Goal: Task Accomplishment & Management: Use online tool/utility

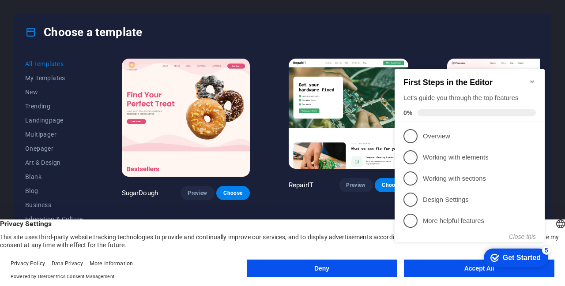
click at [531, 80] on icon "Minimize checklist" at bounding box center [532, 81] width 4 height 3
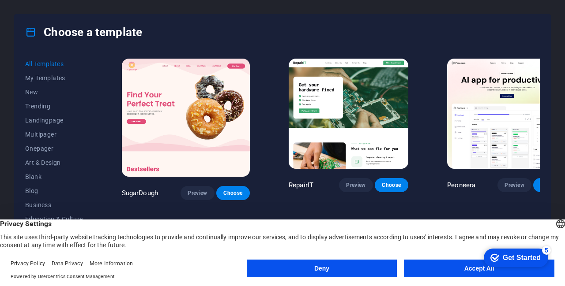
click at [444, 270] on button "Accept All" at bounding box center [479, 269] width 150 height 18
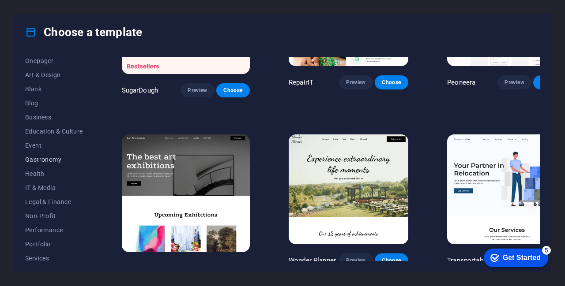
scroll to position [88, 0]
click at [37, 172] on span "Health" at bounding box center [54, 173] width 58 height 7
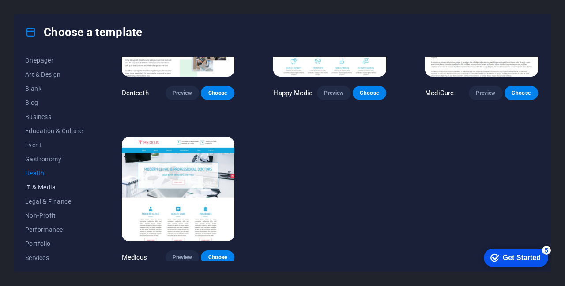
click at [40, 181] on button "IT & Media" at bounding box center [54, 187] width 58 height 14
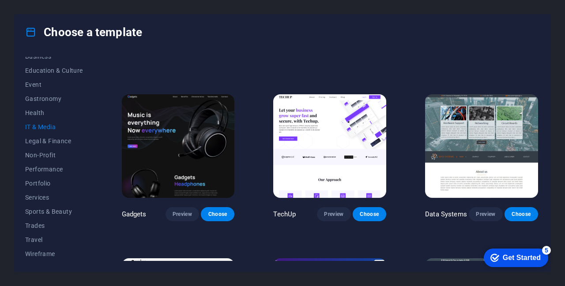
scroll to position [1, 0]
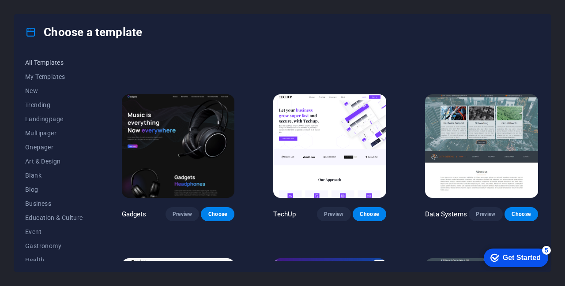
click at [49, 63] on span "All Templates" at bounding box center [54, 62] width 58 height 7
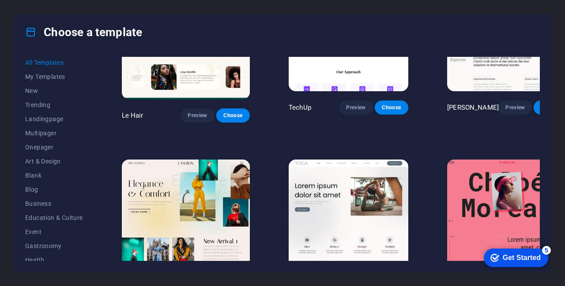
scroll to position [2581, 0]
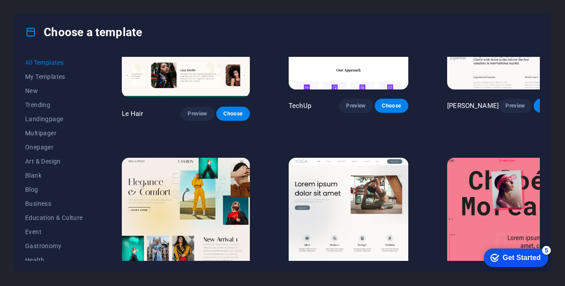
click at [346, 281] on span "Preview" at bounding box center [355, 284] width 19 height 7
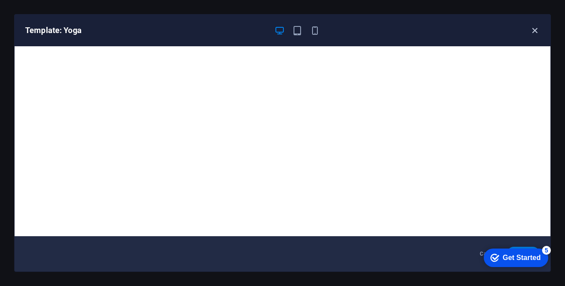
click at [536, 30] on icon "button" at bounding box center [534, 31] width 10 height 10
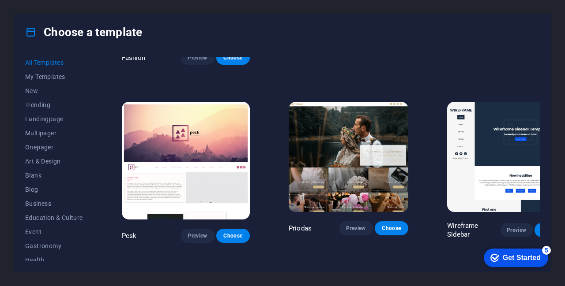
scroll to position [2816, 0]
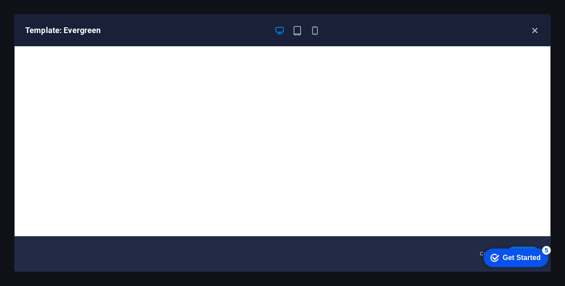
click at [529, 31] on span "button" at bounding box center [534, 31] width 11 height 10
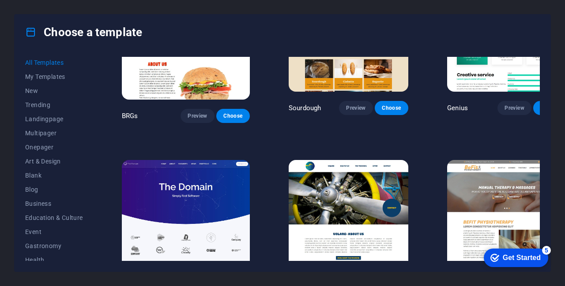
scroll to position [4184, 0]
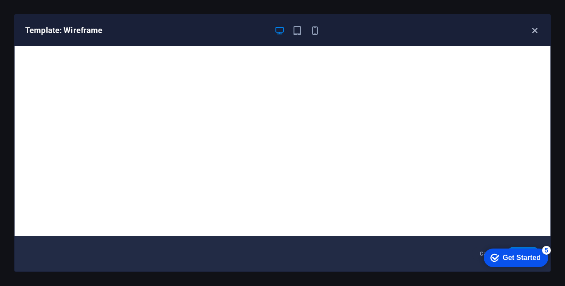
click at [536, 31] on icon "button" at bounding box center [534, 31] width 10 height 10
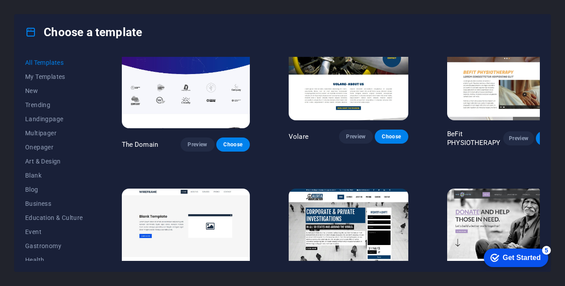
scroll to position [4346, 0]
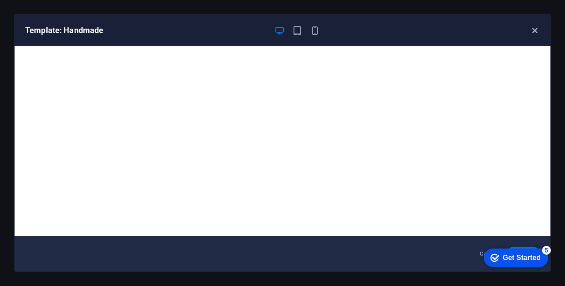
click at [535, 31] on icon "button" at bounding box center [534, 31] width 10 height 10
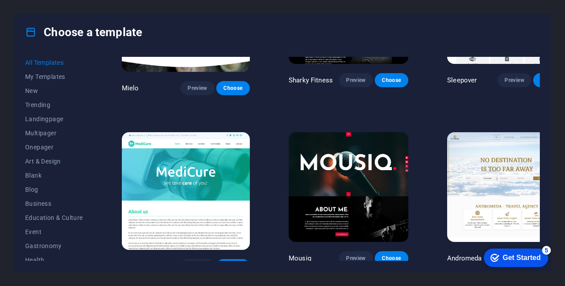
scroll to position [5640, 0]
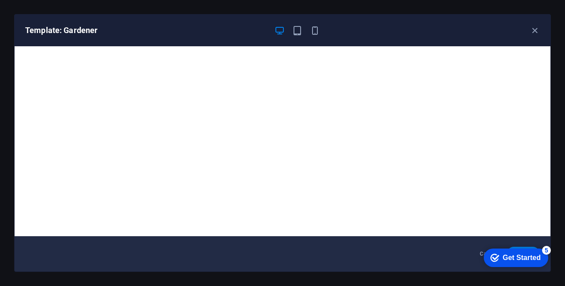
click at [502, 258] on div "Get Started" at bounding box center [521, 258] width 38 height 8
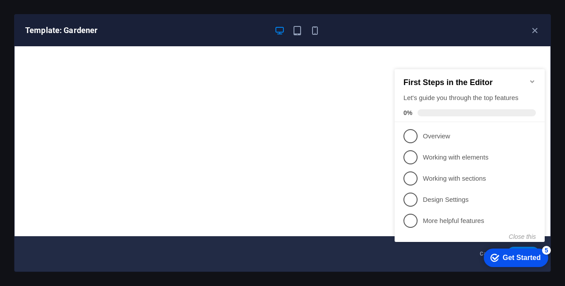
click at [532, 80] on icon "Minimize checklist" at bounding box center [532, 81] width 4 height 3
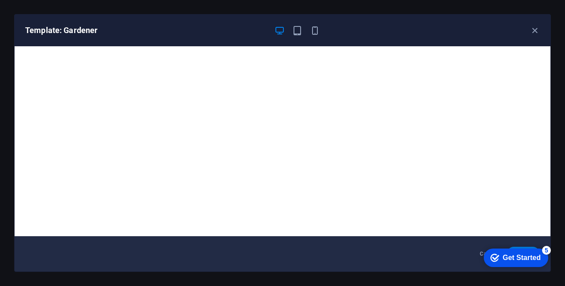
click at [545, 249] on div "5" at bounding box center [546, 250] width 9 height 9
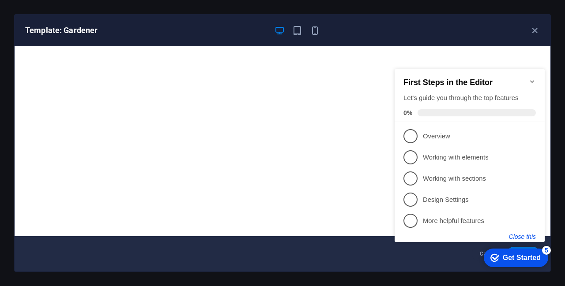
click at [521, 233] on button "Close this" at bounding box center [522, 236] width 27 height 7
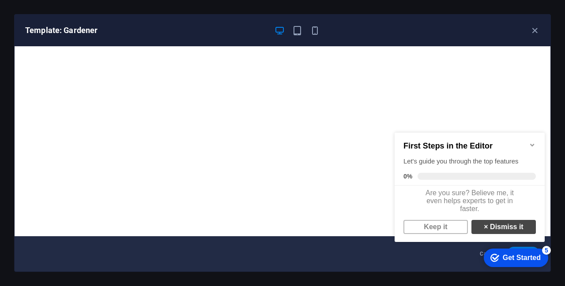
click at [495, 234] on link "× Dismiss it" at bounding box center [503, 227] width 64 height 14
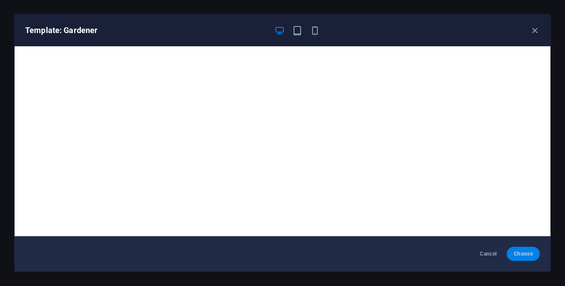
click at [518, 256] on span "Choose" at bounding box center [522, 254] width 19 height 7
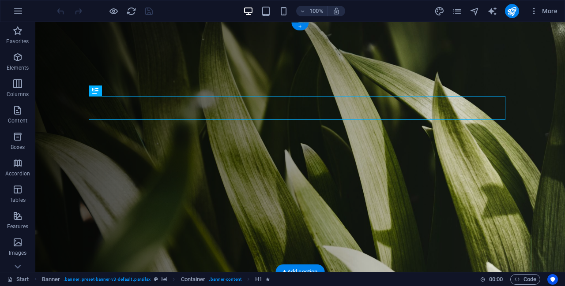
click at [52, 71] on figure at bounding box center [299, 147] width 529 height 250
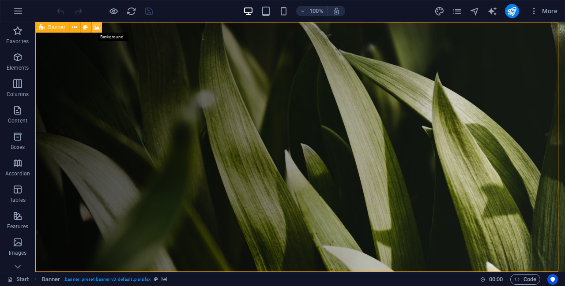
click at [95, 28] on icon at bounding box center [97, 27] width 7 height 9
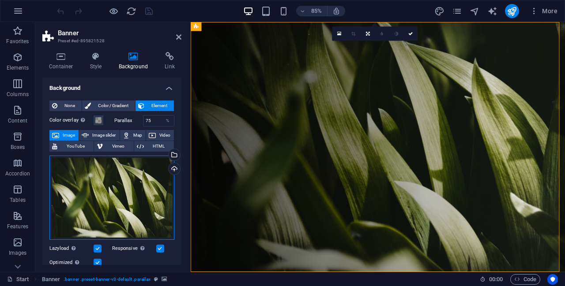
click at [118, 188] on div "Drag files here, click to choose files or select files from Files or our free s…" at bounding box center [111, 198] width 125 height 85
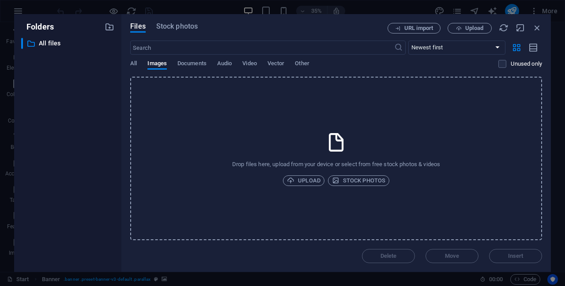
click at [308, 142] on div "Drop files here, upload from your device or select from free stock photos & vid…" at bounding box center [336, 159] width 412 height 164
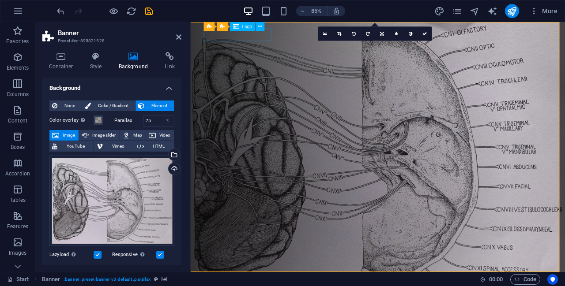
click at [261, 26] on icon at bounding box center [260, 26] width 4 height 8
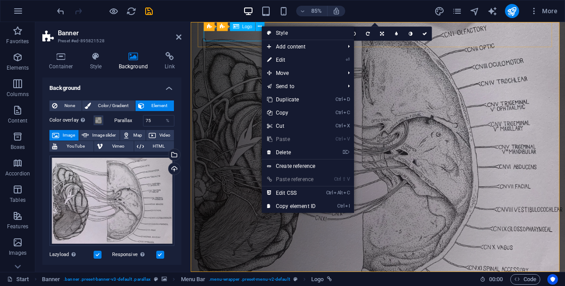
click at [244, 27] on span "Logo" at bounding box center [247, 26] width 10 height 4
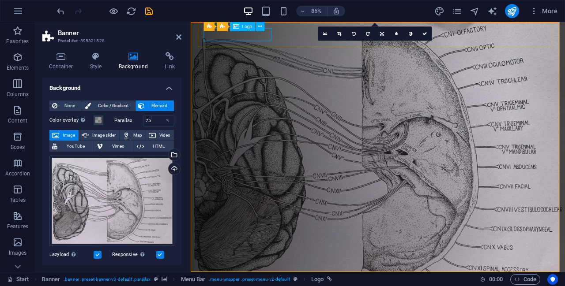
click at [244, 27] on span "Logo" at bounding box center [247, 26] width 10 height 4
click at [259, 28] on icon at bounding box center [260, 26] width 4 height 8
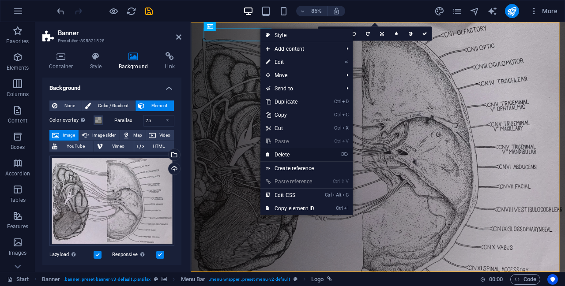
click at [299, 157] on link "⌦ Delete" at bounding box center [289, 154] width 59 height 13
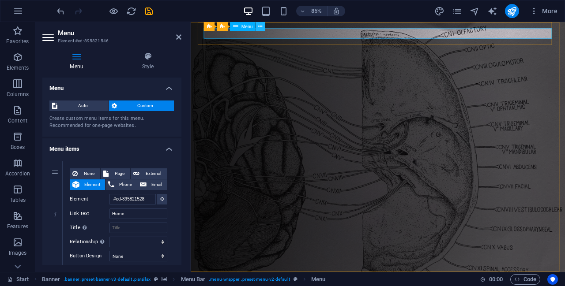
click at [258, 25] on button at bounding box center [260, 26] width 9 height 9
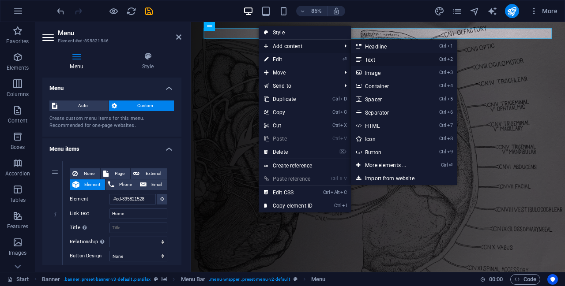
click at [397, 62] on link "Ctrl 2 Text" at bounding box center [387, 59] width 73 height 13
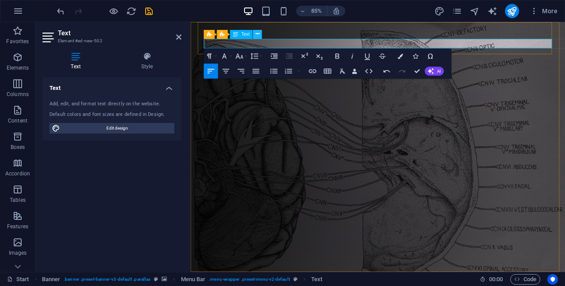
click at [258, 37] on icon at bounding box center [257, 34] width 4 height 8
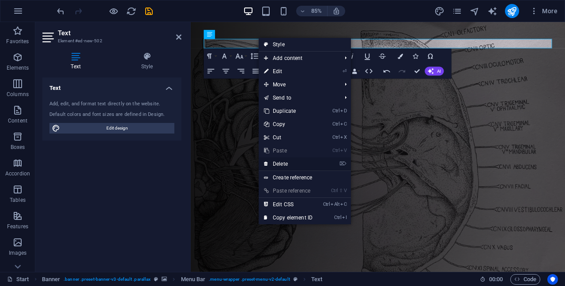
click at [300, 161] on link "⌦ Delete" at bounding box center [288, 163] width 59 height 13
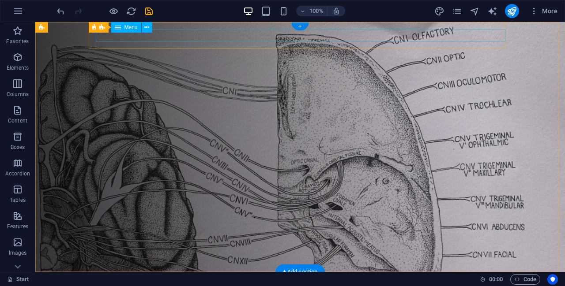
click at [268, 279] on nav "Home About Services Projects Team Contact" at bounding box center [303, 285] width 409 height 13
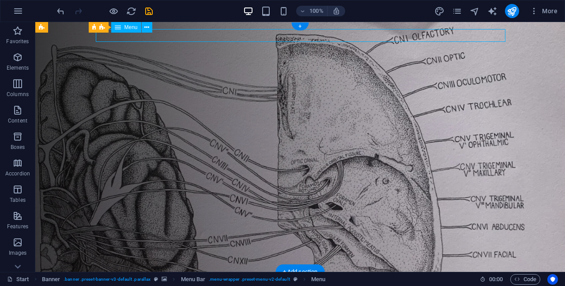
click at [308, 279] on nav "Home About Services Projects Team Contact" at bounding box center [303, 285] width 409 height 13
click at [352, 279] on nav "Home About Services Projects Team Contact" at bounding box center [303, 285] width 409 height 13
click at [132, 30] on span "Menu" at bounding box center [130, 27] width 13 height 5
click at [124, 29] on span "Menu" at bounding box center [130, 27] width 13 height 5
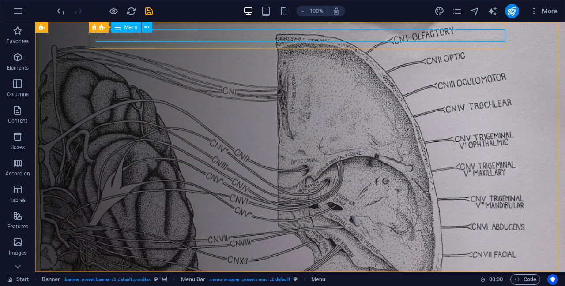
click at [118, 28] on icon at bounding box center [118, 27] width 6 height 11
click at [149, 27] on icon at bounding box center [146, 27] width 5 height 9
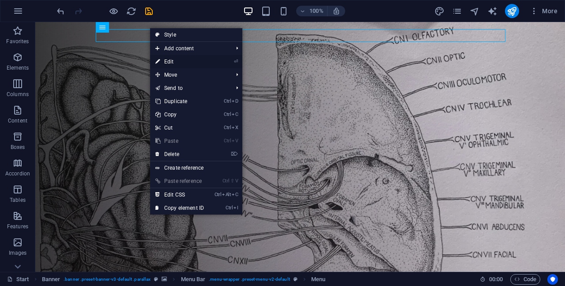
click at [200, 60] on link "⏎ Edit" at bounding box center [179, 61] width 59 height 13
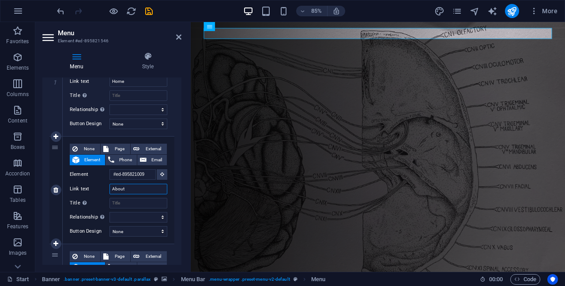
drag, startPoint x: 133, startPoint y: 189, endPoint x: 109, endPoint y: 192, distance: 24.5
click at [109, 192] on div "Link text About" at bounding box center [118, 189] width 97 height 11
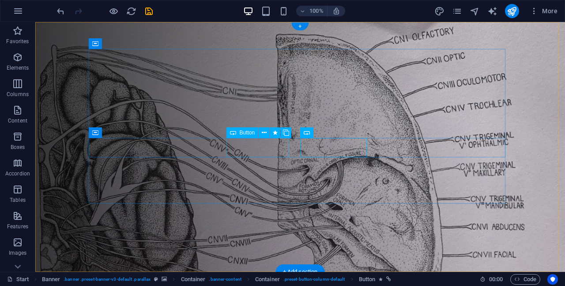
click at [263, 131] on icon at bounding box center [264, 132] width 5 height 9
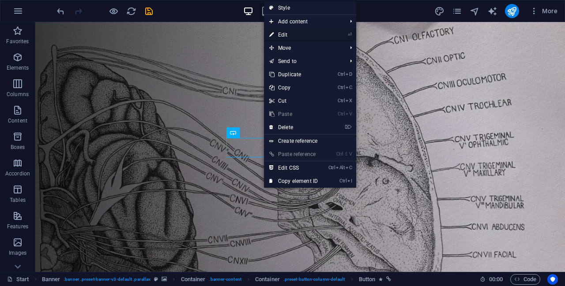
click at [308, 32] on link "⏎ Edit" at bounding box center [293, 34] width 59 height 13
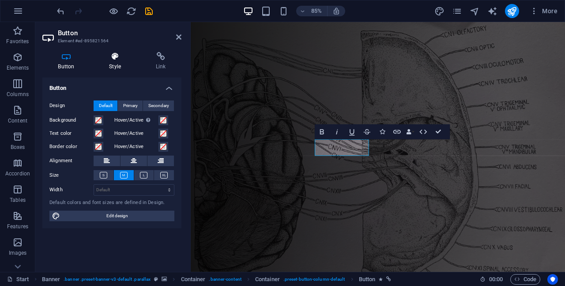
click at [116, 58] on icon at bounding box center [115, 56] width 43 height 9
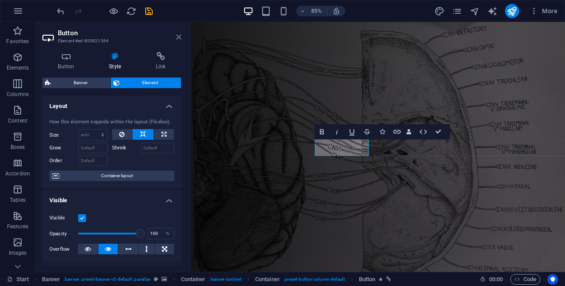
click at [176, 39] on icon at bounding box center [178, 37] width 5 height 7
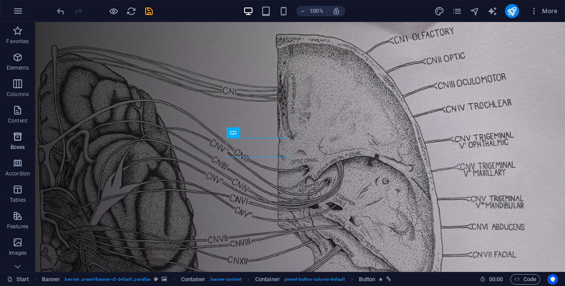
click at [21, 135] on icon "button" at bounding box center [17, 136] width 11 height 11
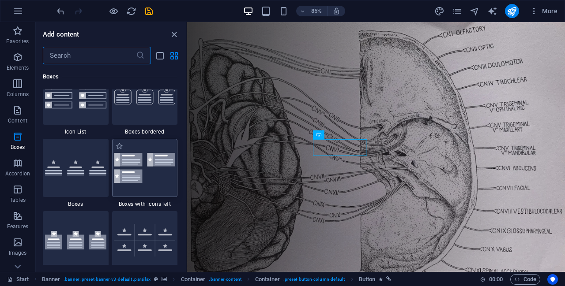
scroll to position [2551, 0]
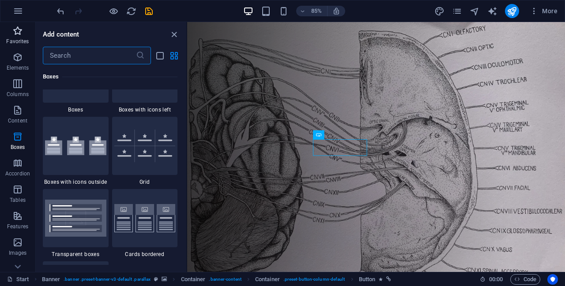
click at [15, 27] on icon "button" at bounding box center [17, 31] width 11 height 11
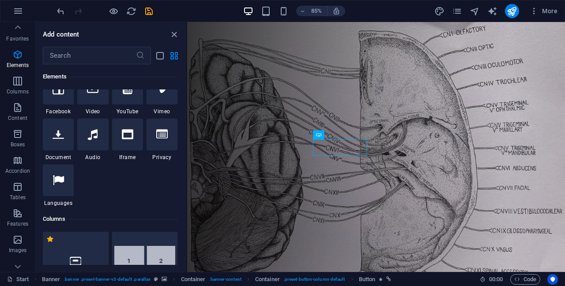
scroll to position [0, 0]
click at [17, 109] on icon "button" at bounding box center [17, 110] width 11 height 11
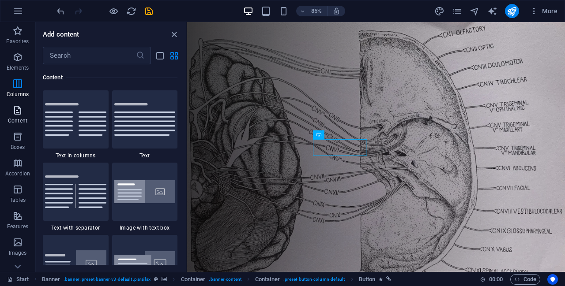
scroll to position [1544, 0]
click at [19, 33] on icon "button" at bounding box center [17, 31] width 11 height 11
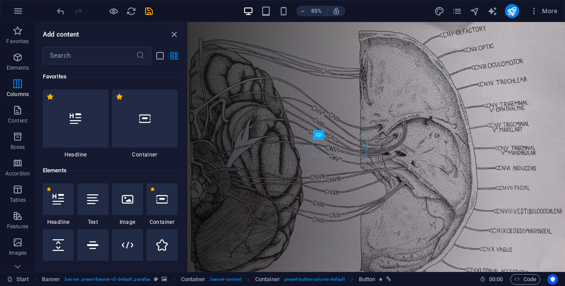
scroll to position [0, 0]
click at [173, 34] on icon "close panel" at bounding box center [174, 35] width 10 height 10
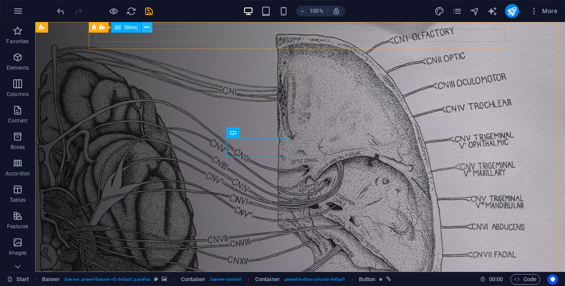
click at [146, 28] on icon at bounding box center [146, 27] width 5 height 9
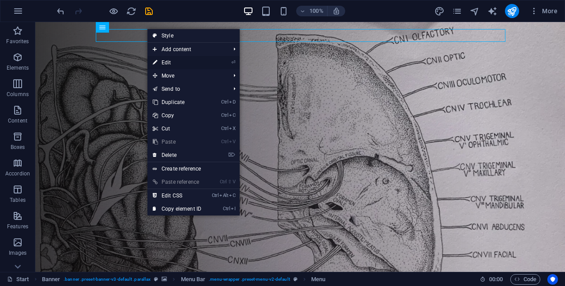
click at [176, 61] on link "⏎ Edit" at bounding box center [176, 62] width 59 height 13
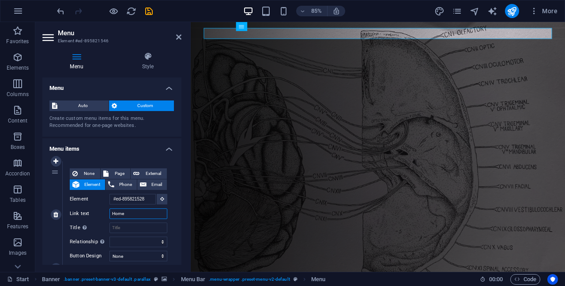
drag, startPoint x: 134, startPoint y: 215, endPoint x: 105, endPoint y: 222, distance: 30.0
click at [105, 222] on div "None Page External Element Phone Email Page Start Subpage Legal Notice Privacy …" at bounding box center [118, 208] width 97 height 79
type input "Osteop"
select select
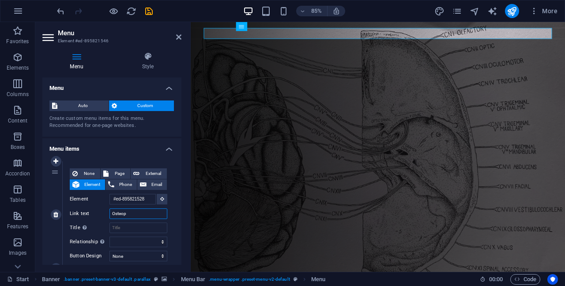
select select
type input "Osteopathie"
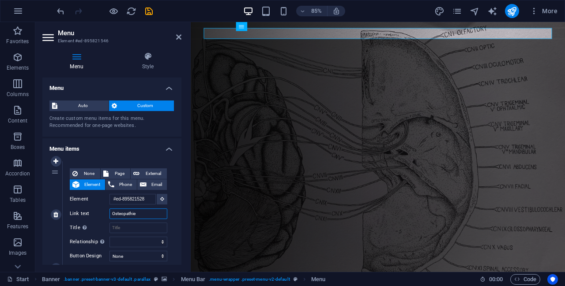
select select
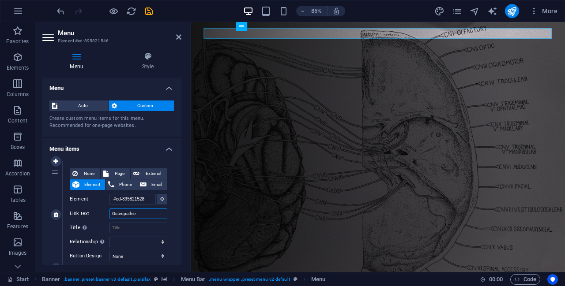
select select
type input "Osteopathie"
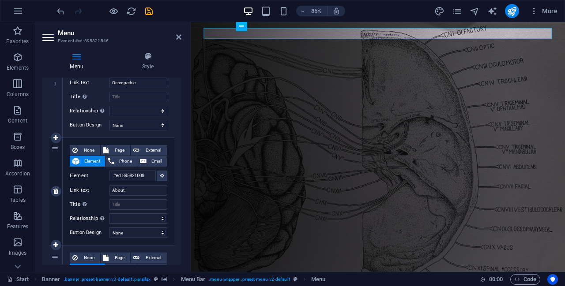
scroll to position [132, 0]
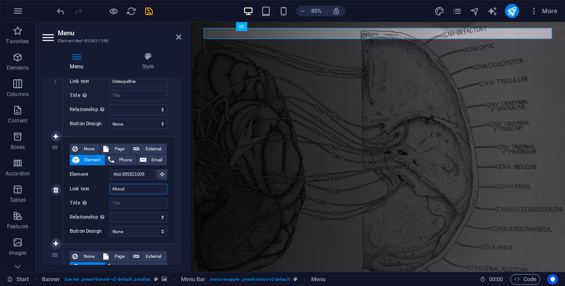
drag, startPoint x: 137, startPoint y: 191, endPoint x: 103, endPoint y: 191, distance: 34.4
click at [103, 191] on div "Link text About" at bounding box center [118, 189] width 97 height 11
type input "klachten"
select select
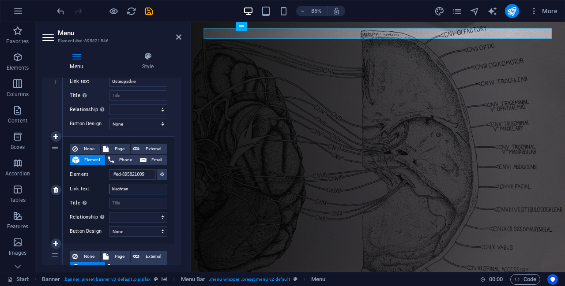
select select
type input "Klachten"
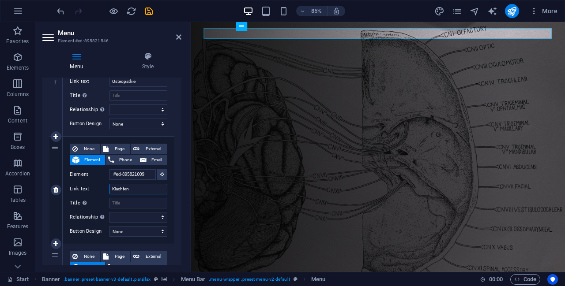
select select
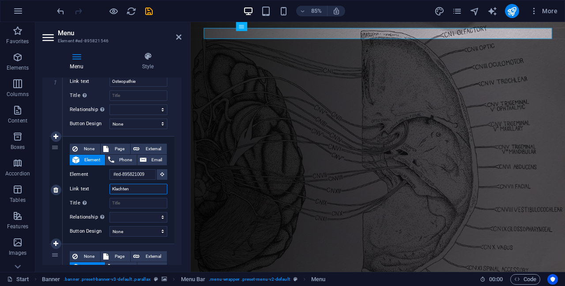
select select
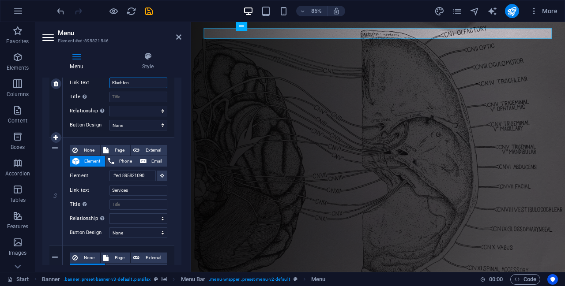
scroll to position [250, 0]
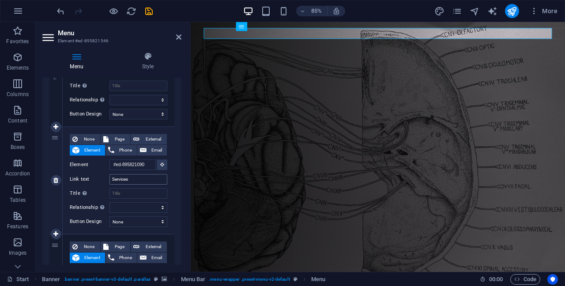
type input "Klachten"
drag, startPoint x: 134, startPoint y: 179, endPoint x: 75, endPoint y: 180, distance: 58.2
click at [75, 180] on div "Link text Services" at bounding box center [118, 179] width 97 height 11
type input "Werkwijze en"
select select
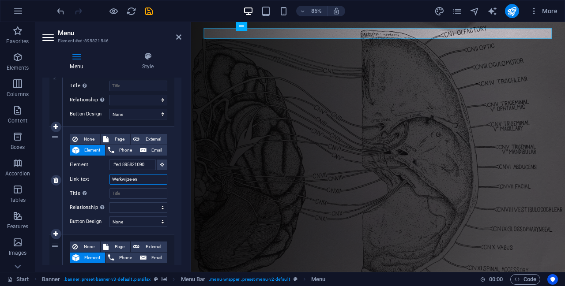
select select
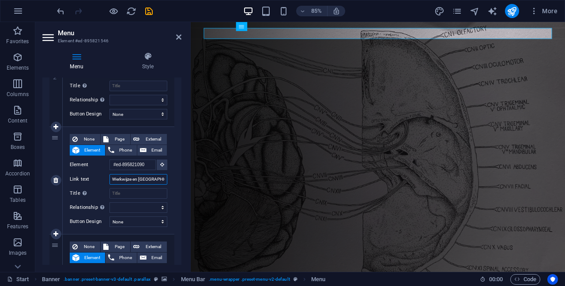
type input "Werkwijze en Tarief"
select select
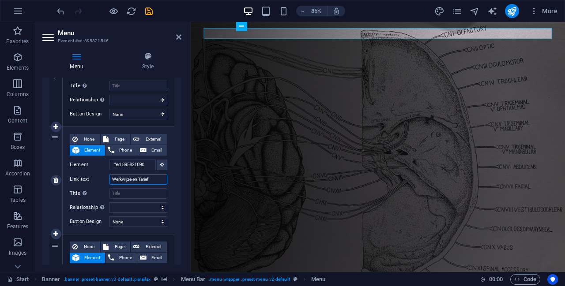
select select
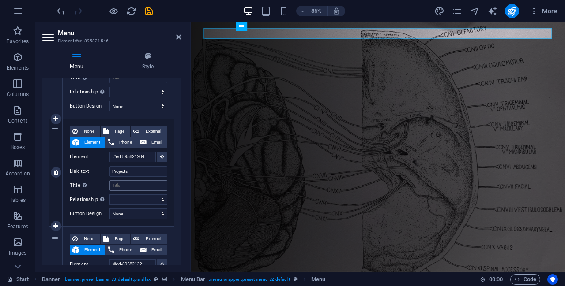
scroll to position [367, 0]
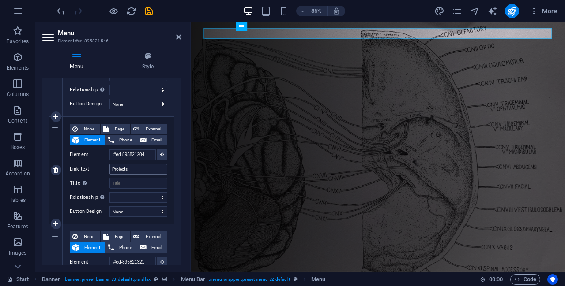
type input "Werkwijze en Tarief"
drag, startPoint x: 136, startPoint y: 172, endPoint x: 95, endPoint y: 175, distance: 41.1
click at [95, 175] on div "None Page External Element Phone Email Page Start Subpage Legal Notice Privacy …" at bounding box center [118, 163] width 97 height 79
type input "Over en"
select select
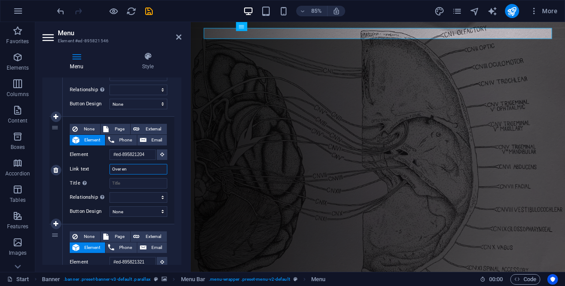
select select
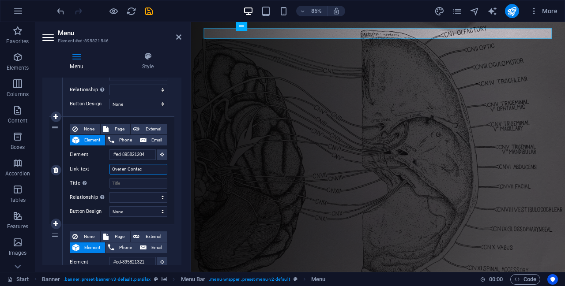
type input "Over en Contact"
select select
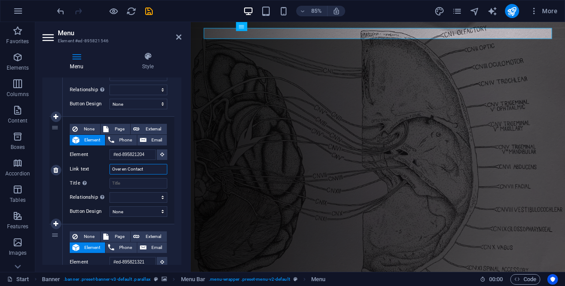
select select
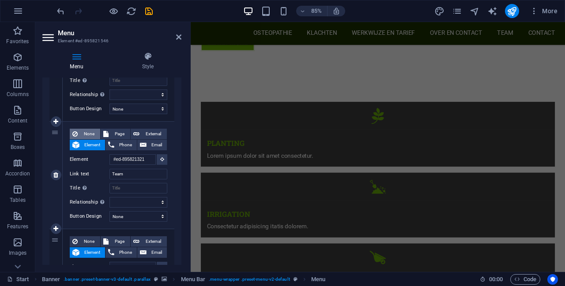
scroll to position [0, 0]
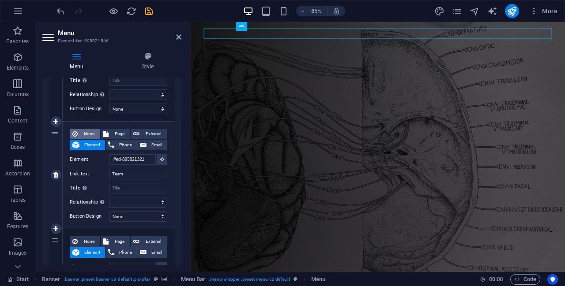
type input "Over en Contact"
click at [88, 131] on span "None" at bounding box center [88, 134] width 17 height 11
select select
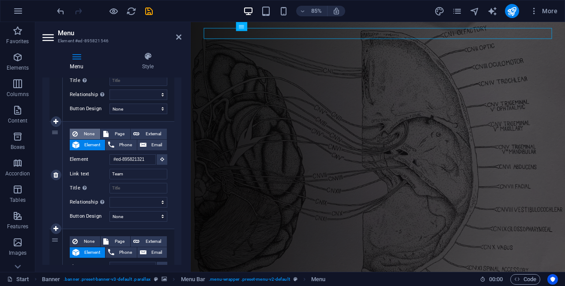
select select
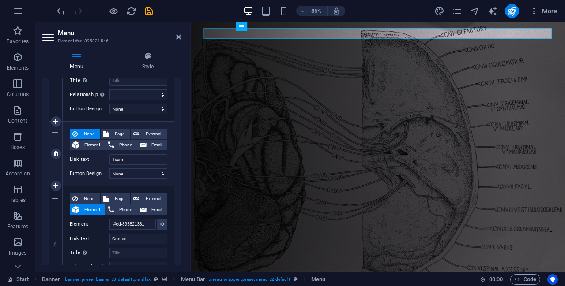
click at [88, 134] on span "None" at bounding box center [88, 134] width 17 height 11
click at [53, 153] on link at bounding box center [56, 154] width 11 height 11
select select
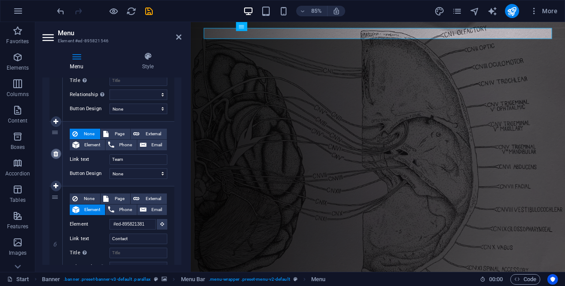
select select
type input "#ed-895821381"
type input "Contact"
select select
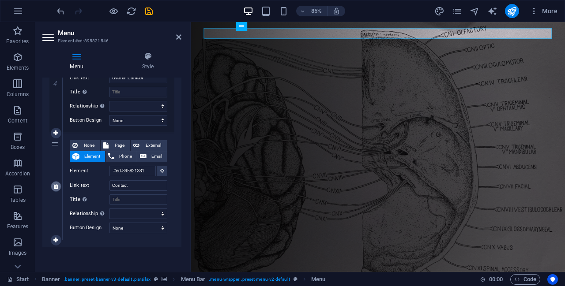
click at [57, 185] on icon at bounding box center [55, 187] width 5 height 6
select select
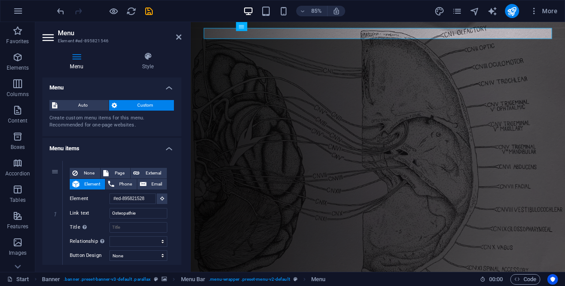
scroll to position [0, 0]
click at [90, 107] on span "Auto" at bounding box center [83, 106] width 46 height 11
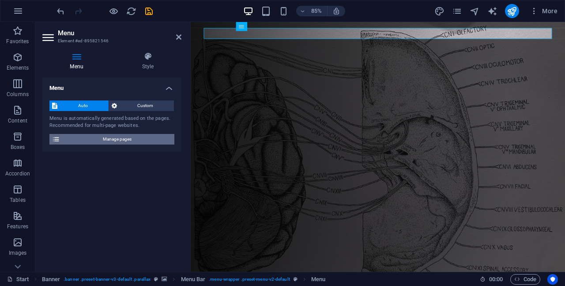
click at [124, 139] on span "Manage pages" at bounding box center [117, 139] width 109 height 11
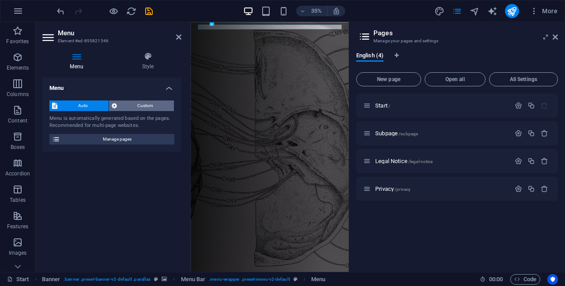
click at [142, 106] on span "Custom" at bounding box center [146, 106] width 52 height 11
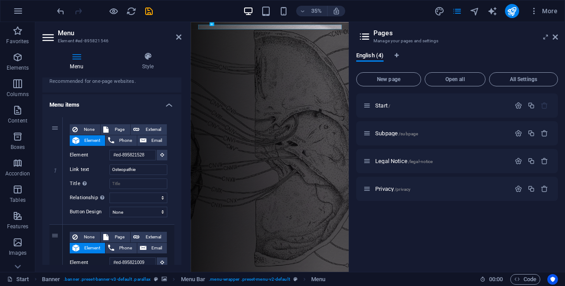
scroll to position [59, 0]
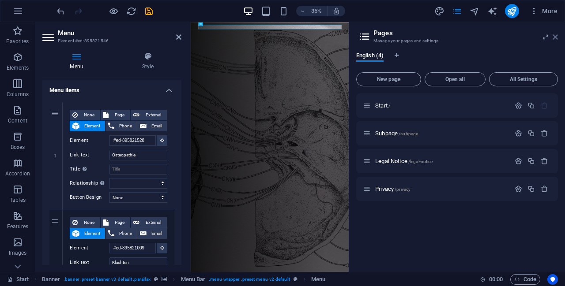
click at [555, 37] on icon at bounding box center [554, 37] width 5 height 7
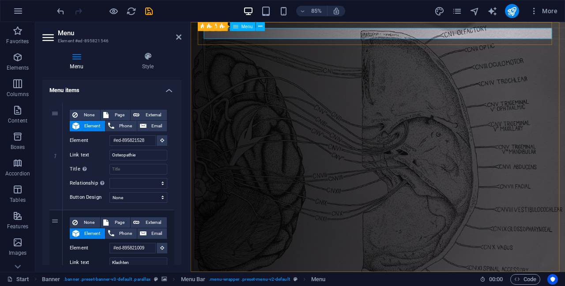
click at [262, 27] on button at bounding box center [260, 26] width 9 height 9
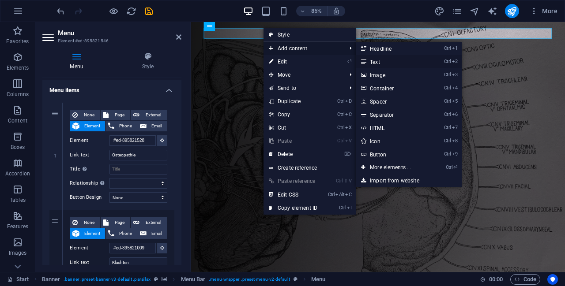
click at [380, 60] on link "Ctrl 2 Text" at bounding box center [392, 61] width 73 height 13
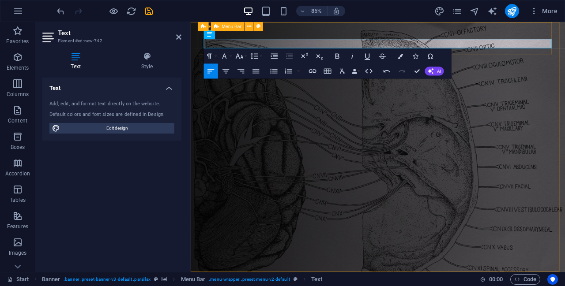
drag, startPoint x: 270, startPoint y: 48, endPoint x: 200, endPoint y: 52, distance: 69.4
click at [336, 55] on icon "button" at bounding box center [337, 55] width 4 height 5
click at [397, 57] on icon "button" at bounding box center [399, 55] width 5 height 5
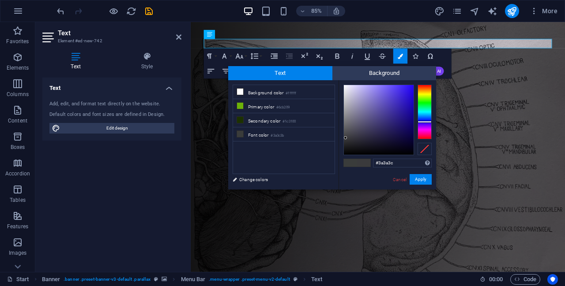
click at [424, 122] on div at bounding box center [424, 112] width 14 height 55
drag, startPoint x: 384, startPoint y: 117, endPoint x: 420, endPoint y: 82, distance: 49.9
click at [420, 82] on div "#2200ff Supported formats #0852ed rgb(8, 82, 237) rgba(8, 82, 237, 90%) hsv(221…" at bounding box center [386, 198] width 97 height 237
drag, startPoint x: 412, startPoint y: 96, endPoint x: 420, endPoint y: 110, distance: 16.0
click at [420, 110] on div at bounding box center [387, 120] width 88 height 71
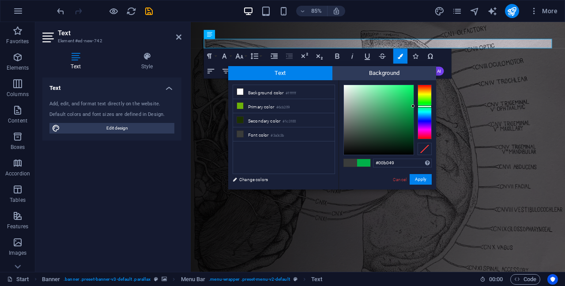
click at [420, 106] on div at bounding box center [424, 112] width 14 height 55
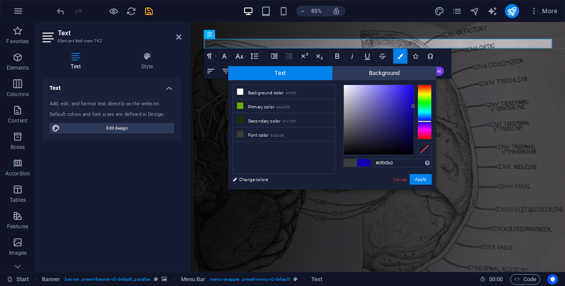
drag, startPoint x: 423, startPoint y: 110, endPoint x: 427, endPoint y: 121, distance: 11.6
click at [427, 121] on div at bounding box center [424, 112] width 14 height 55
type input "#1406b1"
click at [411, 106] on div at bounding box center [410, 105] width 3 height 3
drag, startPoint x: 381, startPoint y: 157, endPoint x: 368, endPoint y: 159, distance: 12.9
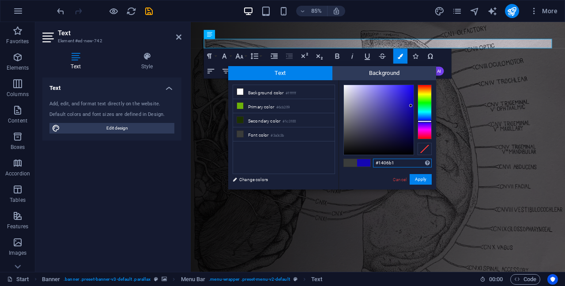
click at [368, 159] on div "#1406b1 Supported formats #0852ed rgb(8, 82, 237) rgba(8, 82, 237, 90%) hsv(221…" at bounding box center [386, 198] width 97 height 237
click at [422, 178] on button "Apply" at bounding box center [420, 179] width 22 height 11
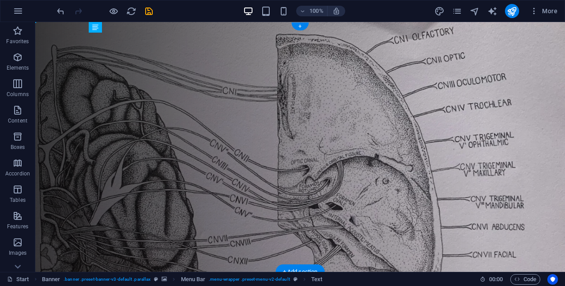
drag, startPoint x: 146, startPoint y: 45, endPoint x: 145, endPoint y: 36, distance: 8.9
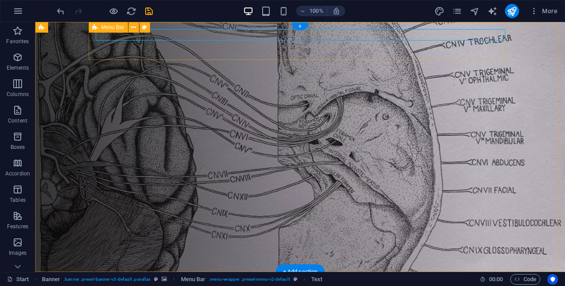
click at [134, 29] on icon at bounding box center [133, 27] width 5 height 9
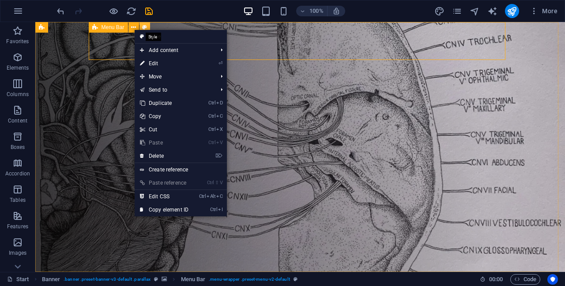
click at [144, 26] on icon at bounding box center [144, 27] width 5 height 9
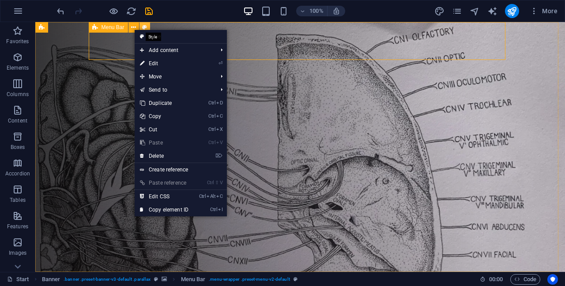
select select "rem"
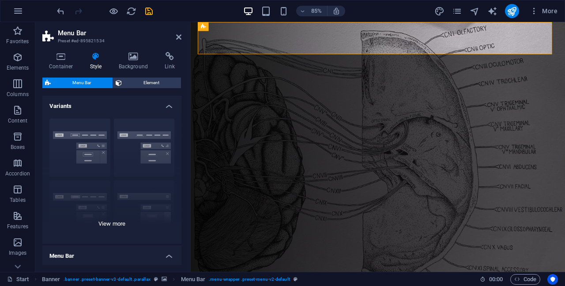
click at [87, 127] on div "Border Centered Default Fixed Loki Trigger Wide XXL" at bounding box center [111, 178] width 139 height 132
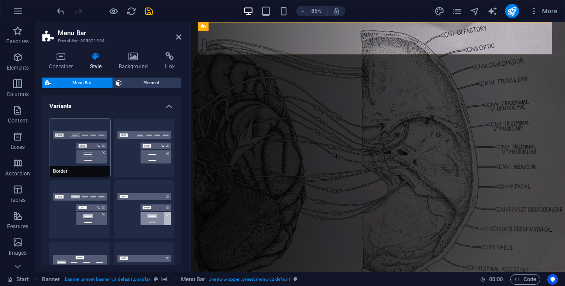
click at [65, 144] on button "Border" at bounding box center [79, 148] width 61 height 58
type input "1"
select select "rem"
type input "1"
click at [76, 190] on button "Default" at bounding box center [79, 209] width 61 height 58
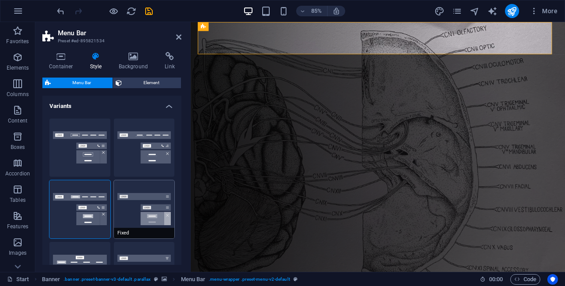
click at [158, 195] on button "Fixed" at bounding box center [144, 209] width 61 height 58
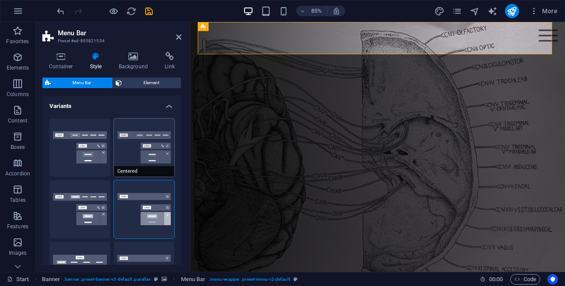
click at [135, 136] on button "Centered" at bounding box center [144, 148] width 61 height 58
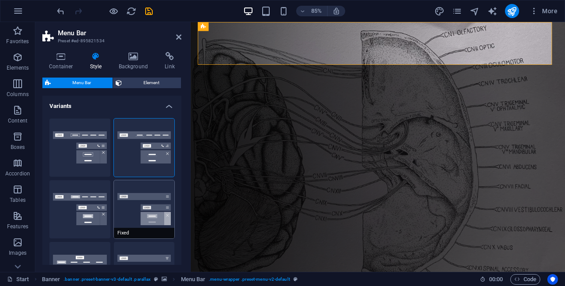
click at [139, 219] on button "Fixed" at bounding box center [144, 209] width 61 height 58
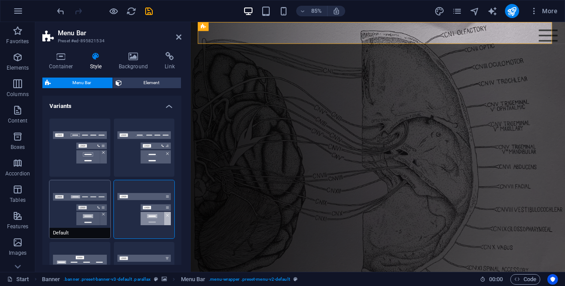
click at [82, 219] on button "Default" at bounding box center [79, 209] width 61 height 58
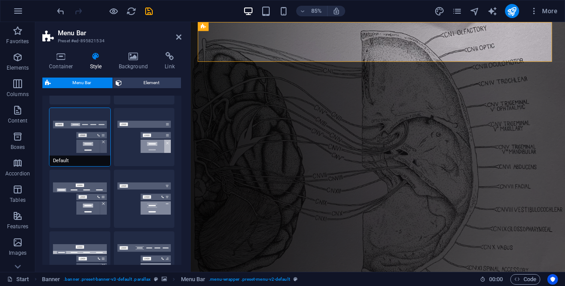
scroll to position [73, 0]
click at [88, 196] on button "Loki" at bounding box center [79, 198] width 61 height 58
type input "0"
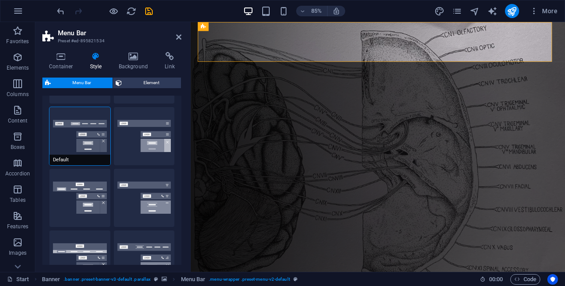
type input "0"
select select "DISABLED_OPTION_VALUE"
type input "2"
type input "1"
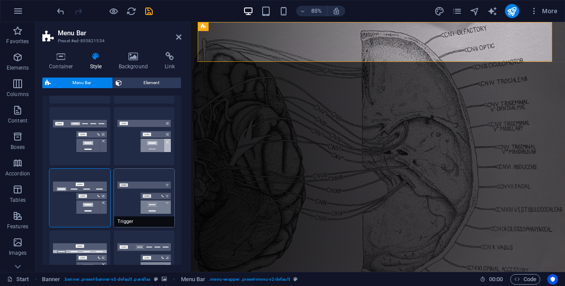
click at [156, 195] on button "Trigger" at bounding box center [144, 198] width 61 height 58
type input "1"
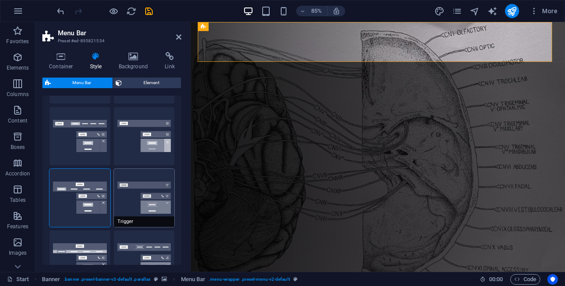
type input "1"
select select "rem"
type input "1"
type input "0"
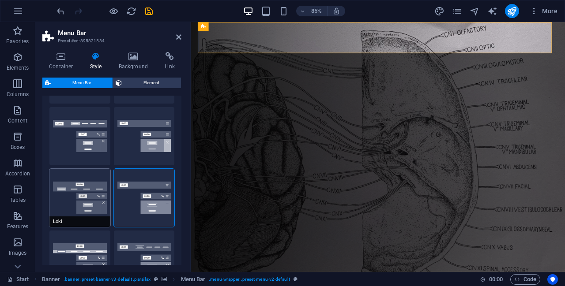
click at [78, 198] on button "Loki" at bounding box center [79, 198] width 61 height 58
type input "0"
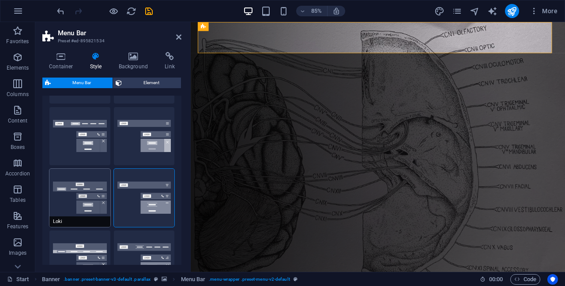
type input "0"
select select "DISABLED_OPTION_VALUE"
type input "2"
type input "1"
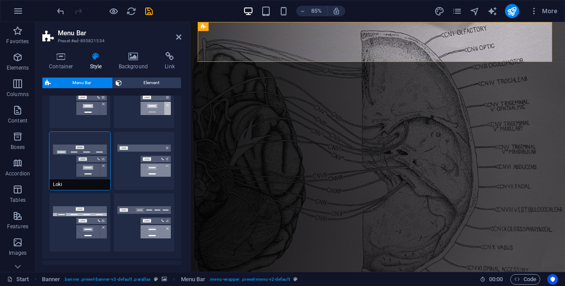
scroll to position [117, 0]
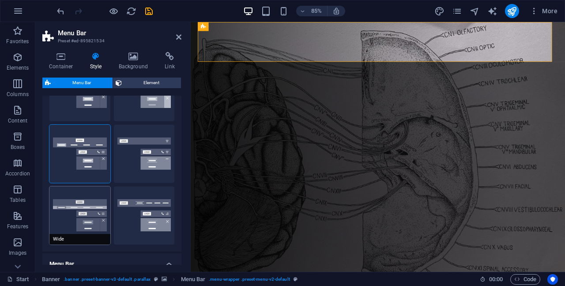
click at [83, 204] on button "Wide" at bounding box center [79, 216] width 61 height 58
type input "0"
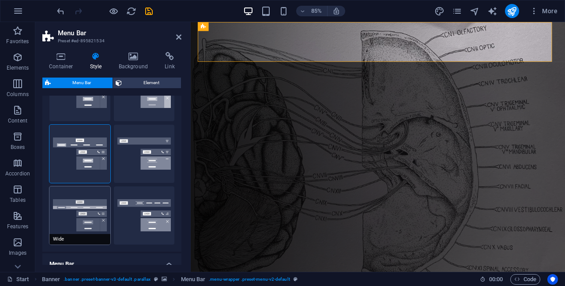
type input "0"
type input "2"
select select "rem"
type input "2"
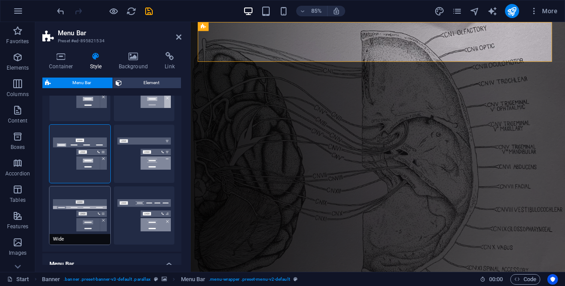
type input "2"
type input "0"
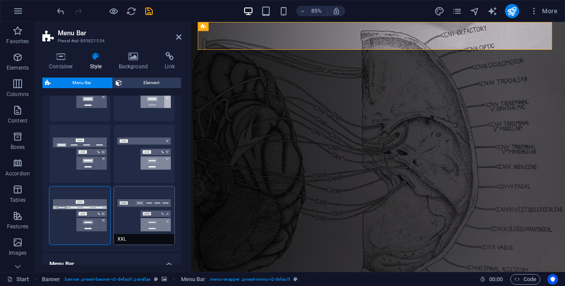
click at [160, 208] on button "XXL" at bounding box center [144, 216] width 61 height 58
type input "1"
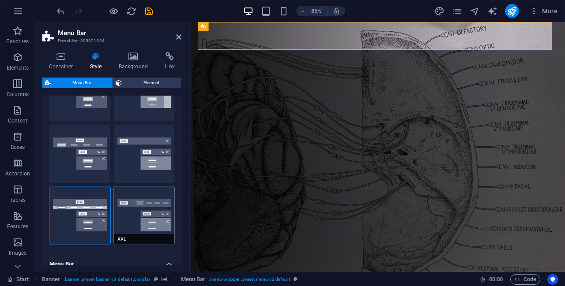
type input "1"
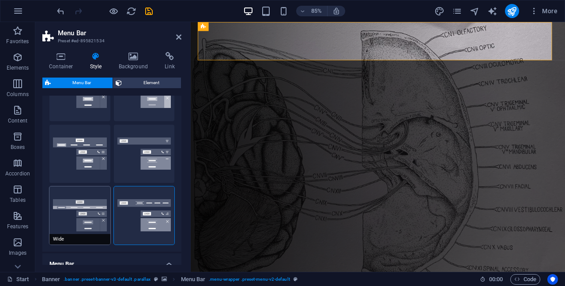
click at [91, 210] on button "Wide" at bounding box center [79, 216] width 61 height 58
type input "0"
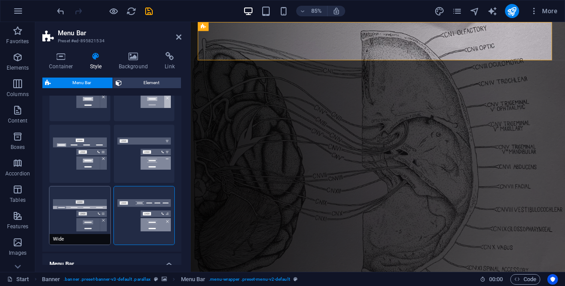
type input "0"
type input "2"
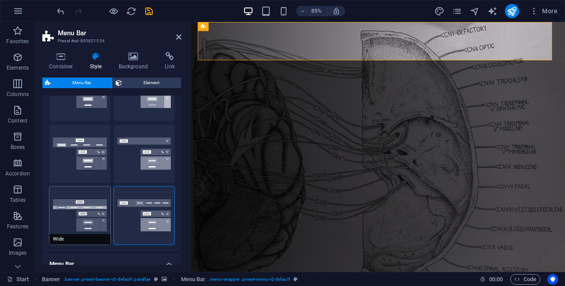
type input "2"
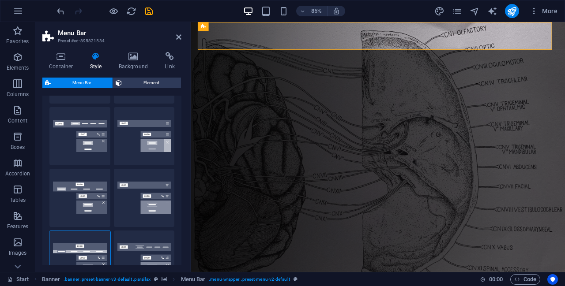
scroll to position [0, 0]
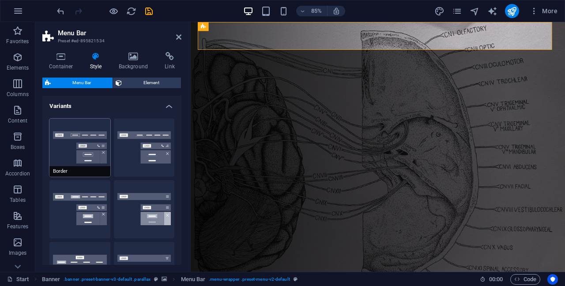
click at [77, 148] on button "Border" at bounding box center [79, 148] width 61 height 58
type input "1"
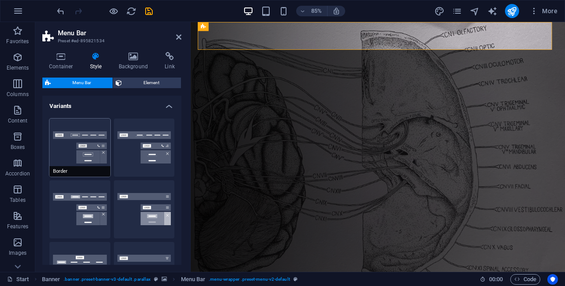
type input "1"
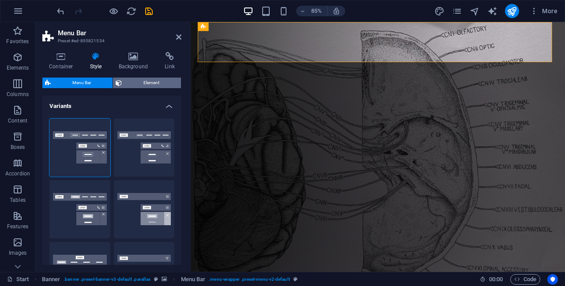
click at [139, 86] on span "Element" at bounding box center [151, 83] width 54 height 11
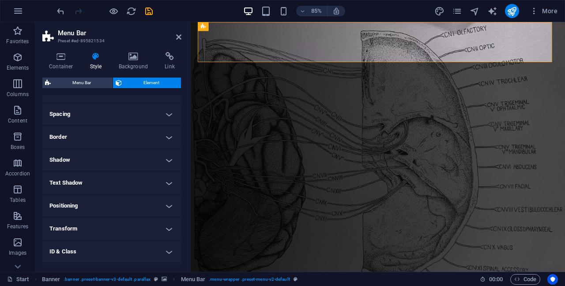
scroll to position [176, 0]
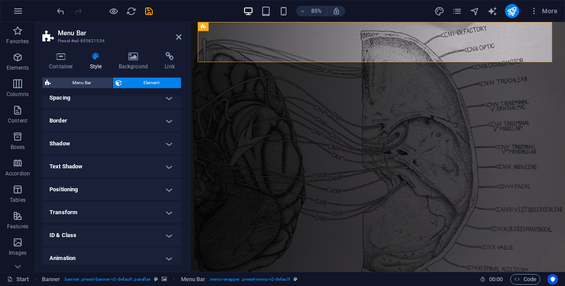
click at [104, 148] on h4 "Shadow" at bounding box center [111, 143] width 139 height 21
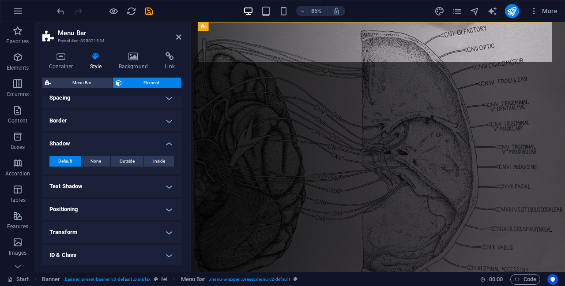
click at [107, 145] on h4 "Shadow" at bounding box center [111, 141] width 139 height 16
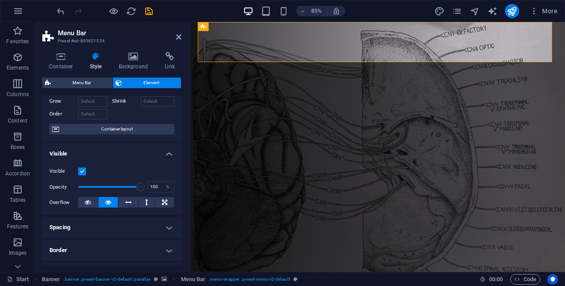
scroll to position [12, 0]
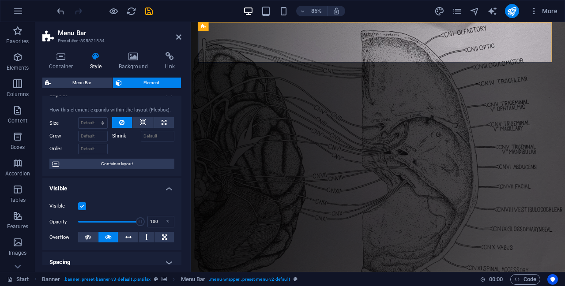
click at [128, 74] on div "Container Style Background Link Size Height Default px rem % vh vw Min. height …" at bounding box center [111, 158] width 139 height 213
click at [130, 70] on h4 "Background" at bounding box center [135, 61] width 46 height 19
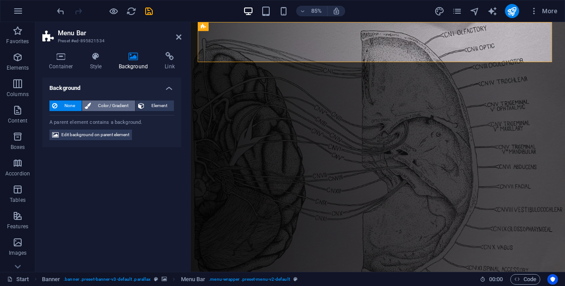
click at [118, 102] on span "Color / Gradient" at bounding box center [113, 106] width 39 height 11
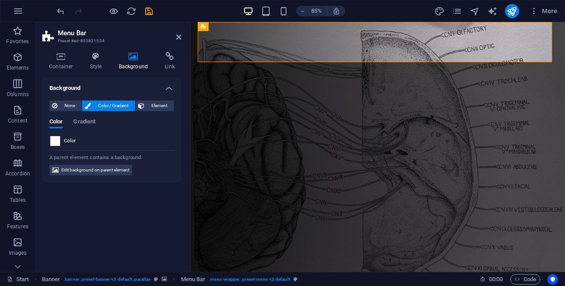
click at [55, 143] on span at bounding box center [55, 141] width 10 height 10
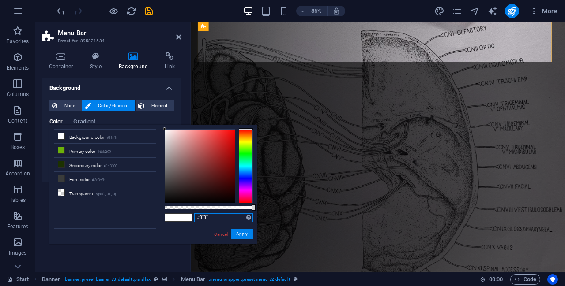
drag, startPoint x: 213, startPoint y: 218, endPoint x: 172, endPoint y: 216, distance: 41.5
click at [172, 216] on div "#ffffff Supported formats #0852ed rgb(8, 82, 237) rgba(8, 82, 237, 90%) hsv(221…" at bounding box center [208, 248] width 97 height 247
paste input "1406b1"
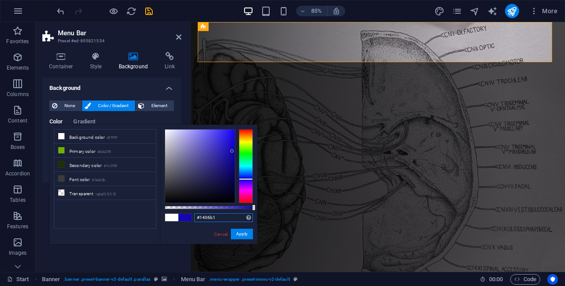
type input "#1406b1"
click at [216, 232] on link "Cancel" at bounding box center [220, 234] width 15 height 7
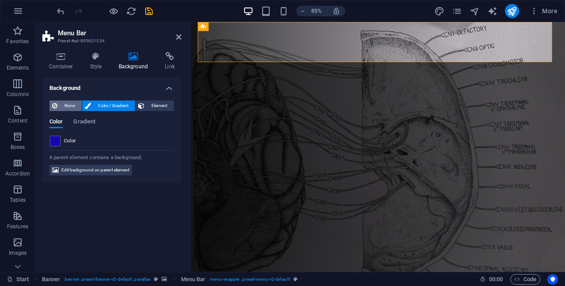
click at [64, 105] on span "None" at bounding box center [69, 106] width 19 height 11
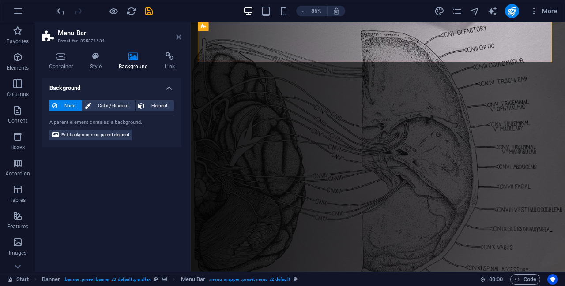
click at [179, 38] on icon at bounding box center [178, 37] width 5 height 7
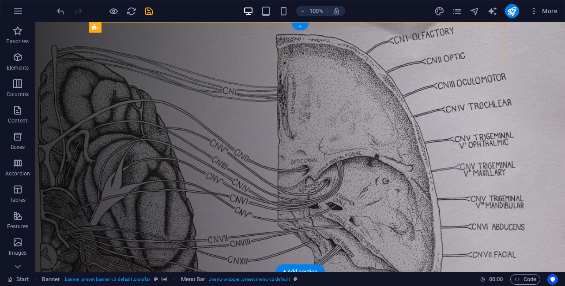
click at [540, 68] on figure at bounding box center [299, 147] width 529 height 250
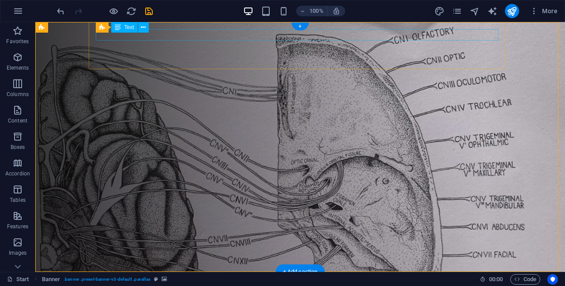
click at [155, 279] on div "[PERSON_NAME] THERAPIE" at bounding box center [300, 284] width 402 height 11
click at [157, 279] on div "[PERSON_NAME] THERAPIE" at bounding box center [300, 284] width 402 height 11
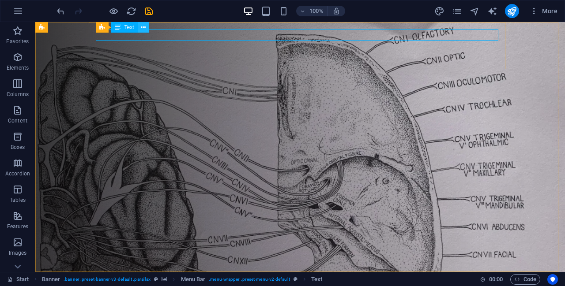
click at [146, 25] on button at bounding box center [143, 27] width 11 height 11
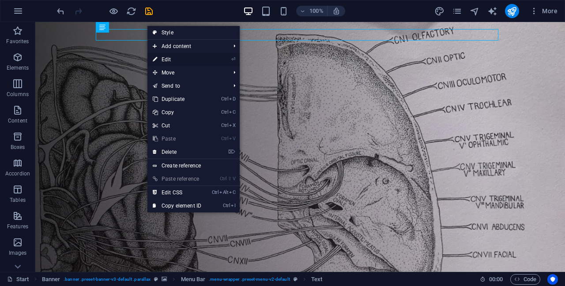
click at [180, 60] on link "⏎ Edit" at bounding box center [176, 59] width 59 height 13
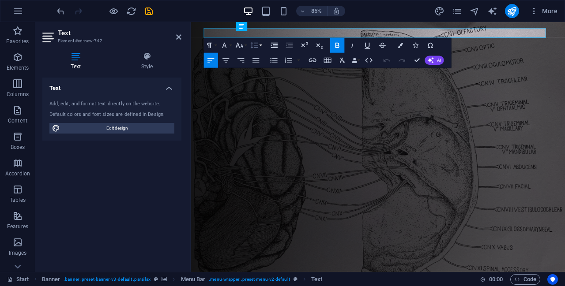
click at [254, 47] on icon "button" at bounding box center [254, 45] width 7 height 6
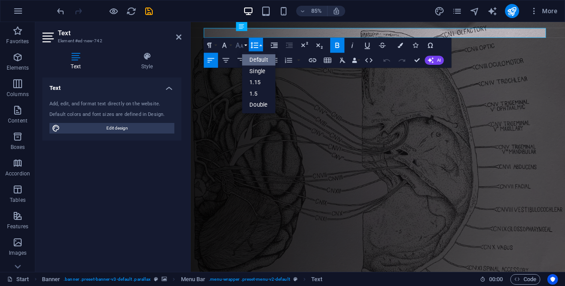
click at [240, 47] on icon "button" at bounding box center [239, 45] width 9 height 9
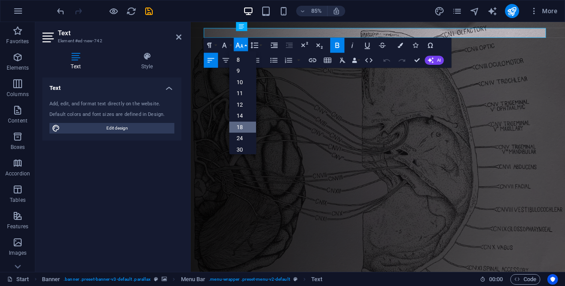
click at [241, 124] on link "18" at bounding box center [242, 127] width 27 height 11
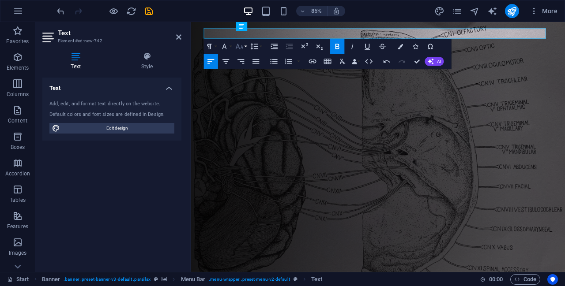
click at [240, 44] on icon "button" at bounding box center [239, 46] width 9 height 9
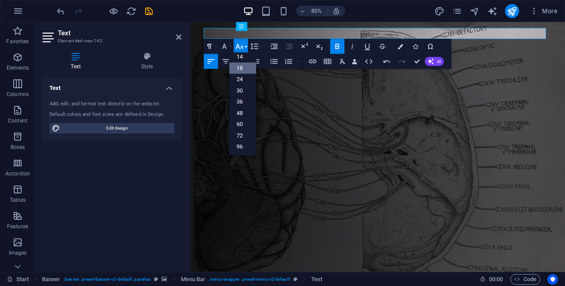
scroll to position [71, 0]
click at [248, 90] on link "30" at bounding box center [242, 90] width 27 height 11
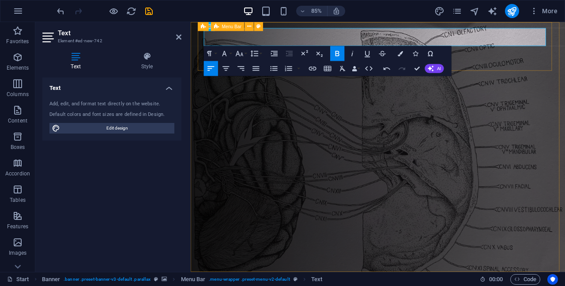
drag, startPoint x: 265, startPoint y: 41, endPoint x: 206, endPoint y: 42, distance: 59.1
click at [240, 53] on icon "button" at bounding box center [239, 53] width 9 height 9
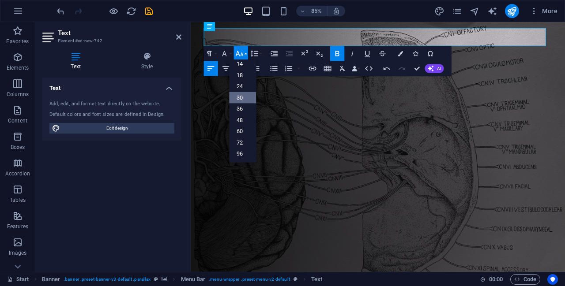
click at [247, 96] on link "30" at bounding box center [242, 97] width 27 height 11
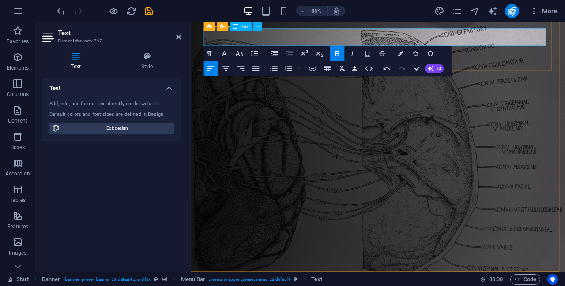
click at [158, 167] on div "Text Add, edit, and format text directly on the website. Default colors and fon…" at bounding box center [111, 171] width 139 height 187
click at [175, 37] on header "Text Element #ed-new-742" at bounding box center [111, 33] width 139 height 23
click at [176, 37] on icon at bounding box center [178, 37] width 5 height 7
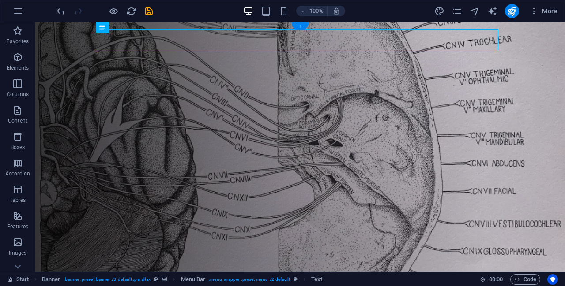
click at [530, 72] on figure at bounding box center [299, 148] width 529 height 252
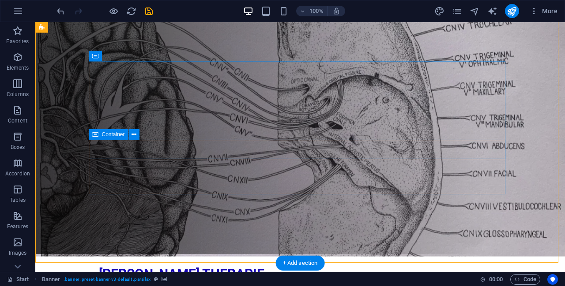
scroll to position [0, 0]
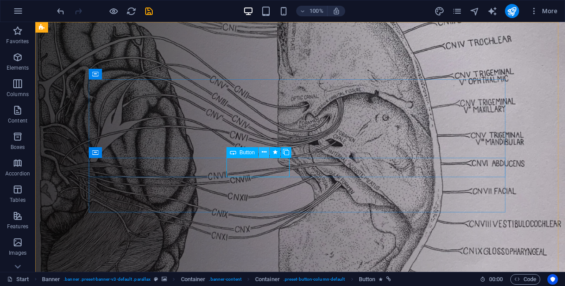
click at [261, 151] on button at bounding box center [264, 152] width 11 height 11
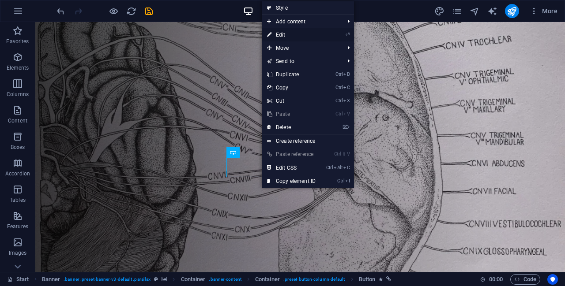
click at [332, 32] on li "⏎ Edit" at bounding box center [308, 34] width 92 height 13
click at [294, 31] on link "⏎ Edit" at bounding box center [291, 34] width 59 height 13
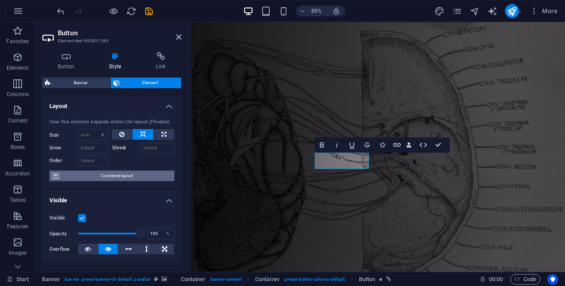
click at [131, 179] on span "Container layout" at bounding box center [117, 176] width 110 height 11
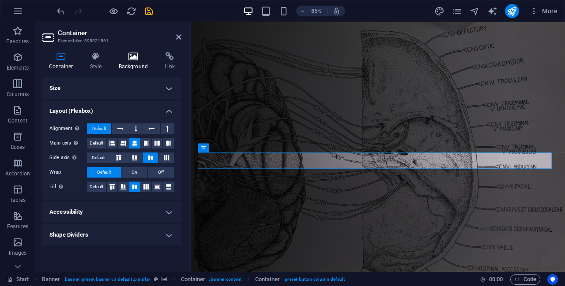
click at [135, 59] on icon at bounding box center [133, 56] width 43 height 9
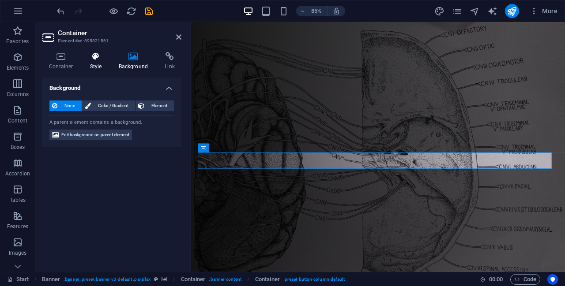
click at [99, 60] on icon at bounding box center [95, 56] width 25 height 9
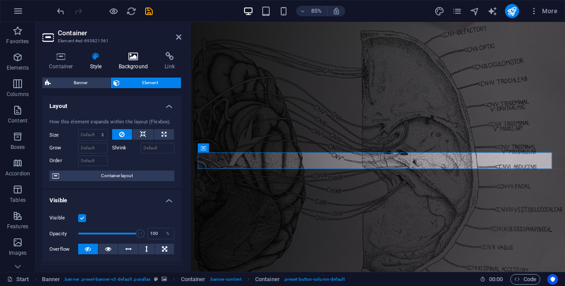
click at [127, 64] on h4 "Background" at bounding box center [135, 61] width 46 height 19
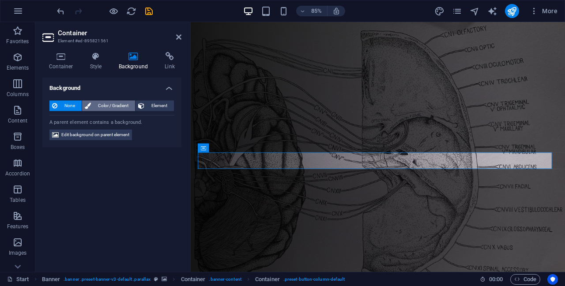
click at [112, 105] on span "Color / Gradient" at bounding box center [113, 106] width 39 height 11
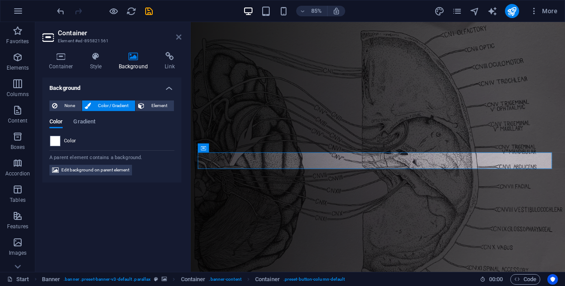
click at [177, 36] on icon at bounding box center [178, 37] width 5 height 7
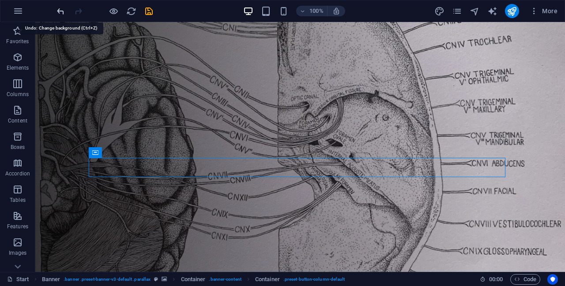
click at [60, 9] on icon "undo" at bounding box center [61, 11] width 10 height 10
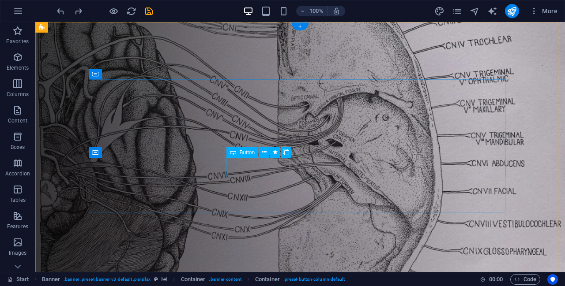
click at [237, 155] on div "Button" at bounding box center [242, 152] width 32 height 11
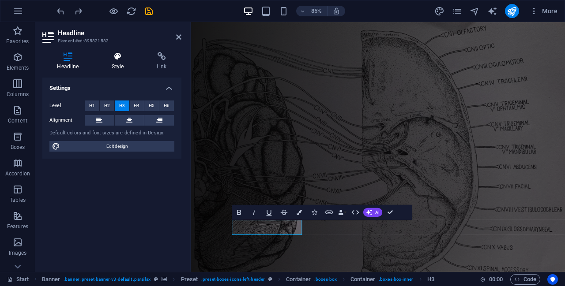
click at [120, 55] on icon at bounding box center [117, 56] width 41 height 9
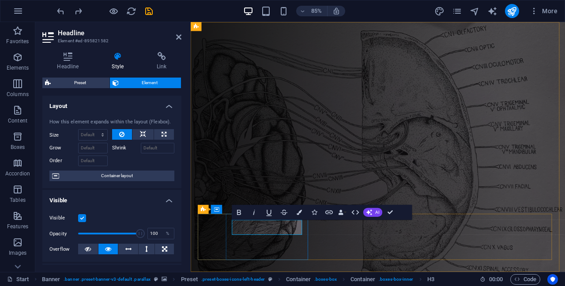
drag, startPoint x: 283, startPoint y: 262, endPoint x: 240, endPoint y: 262, distance: 43.2
click at [297, 213] on icon "button" at bounding box center [298, 212] width 5 height 5
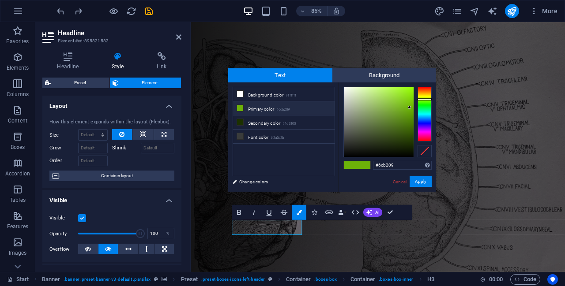
drag, startPoint x: 398, startPoint y: 167, endPoint x: 362, endPoint y: 166, distance: 36.6
click at [362, 166] on div "#6cb209 Supported formats #0852ed rgb(8, 82, 237) rgba(8, 82, 237, 90%) hsv(221…" at bounding box center [386, 200] width 97 height 237
type input "#1406b1"
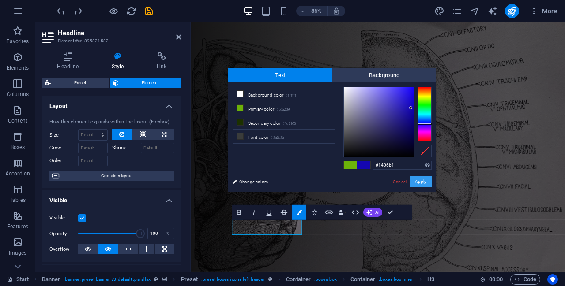
click at [422, 180] on button "Apply" at bounding box center [420, 181] width 22 height 11
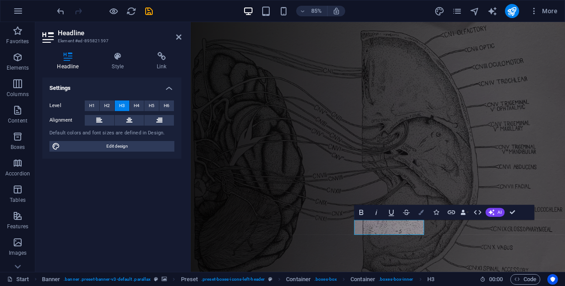
click at [421, 213] on icon "button" at bounding box center [421, 212] width 5 height 5
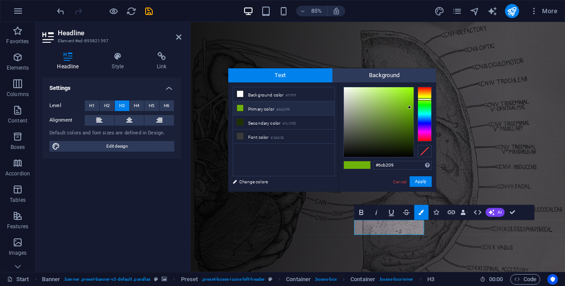
drag, startPoint x: 404, startPoint y: 166, endPoint x: 357, endPoint y: 165, distance: 47.2
click at [357, 165] on div "#6cb209 Supported formats #0852ed rgb(8, 82, 237) rgba(8, 82, 237, 90%) hsv(221…" at bounding box center [386, 200] width 97 height 237
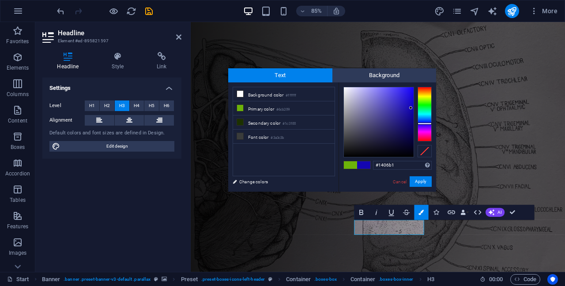
type input "#1406b1"
click at [420, 179] on button "Apply" at bounding box center [420, 181] width 22 height 11
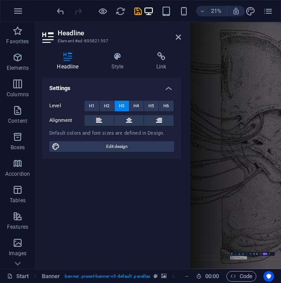
click at [247, 253] on icon "button" at bounding box center [247, 253] width 1 height 1
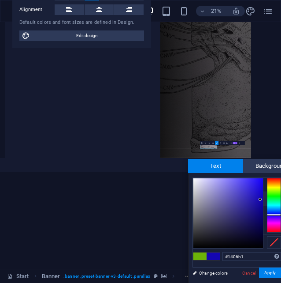
drag, startPoint x: 278, startPoint y: 208, endPoint x: 275, endPoint y: 214, distance: 6.9
click at [275, 214] on div at bounding box center [274, 205] width 14 height 55
drag, startPoint x: 246, startPoint y: 209, endPoint x: 248, endPoint y: 196, distance: 12.9
click at [248, 196] on div at bounding box center [229, 213] width 70 height 70
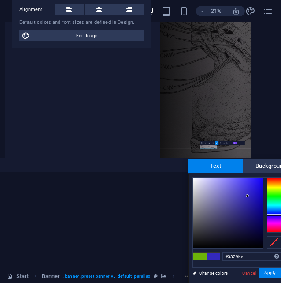
type input "#3328bc"
click at [253, 272] on link "Cancel" at bounding box center [249, 273] width 15 height 7
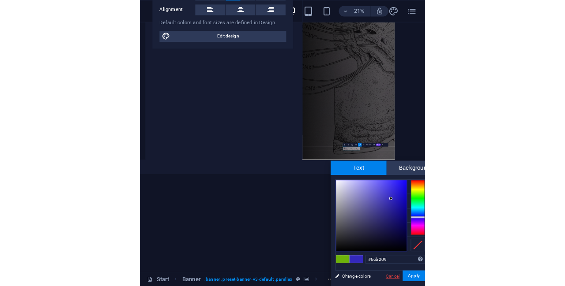
scroll to position [0, 0]
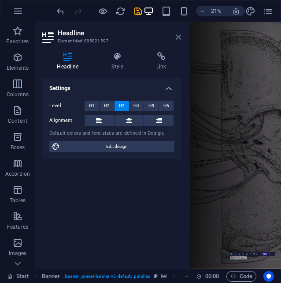
click at [177, 38] on icon at bounding box center [178, 37] width 5 height 7
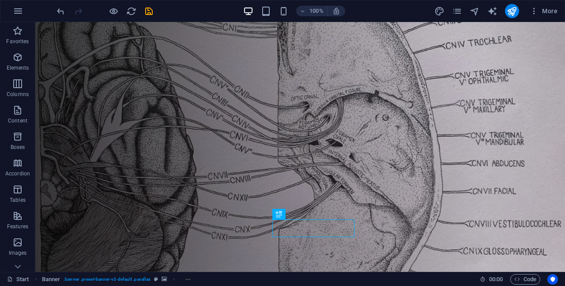
click at [3, 10] on div "100% More" at bounding box center [282, 10] width 564 height 21
click at [11, 11] on button "button" at bounding box center [17, 10] width 21 height 21
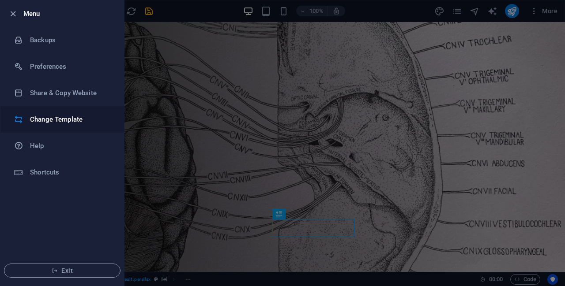
click at [54, 124] on h6 "Change Template" at bounding box center [71, 119] width 82 height 11
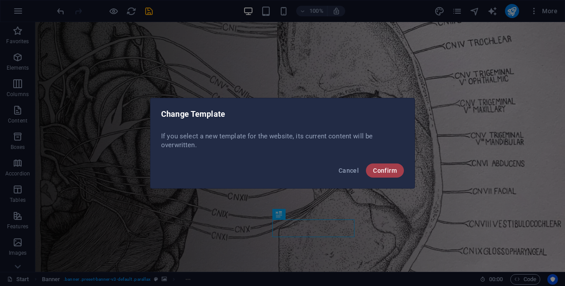
click at [380, 166] on button "Confirm" at bounding box center [385, 171] width 38 height 14
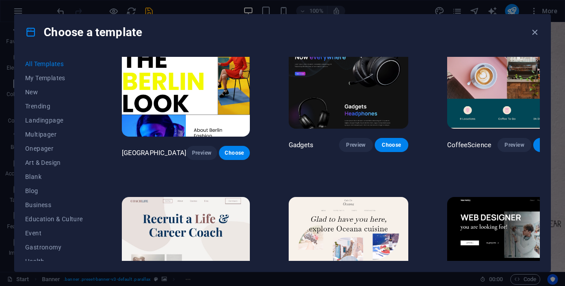
scroll to position [2014, 0]
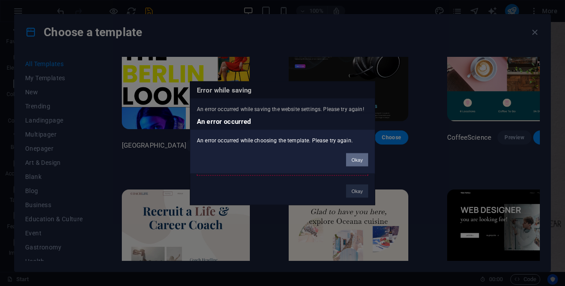
click at [360, 159] on button "Okay" at bounding box center [357, 159] width 22 height 13
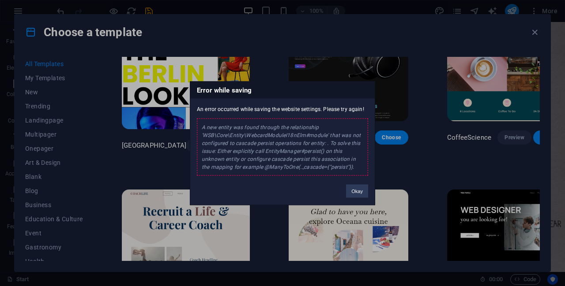
click at [353, 188] on button "Okay" at bounding box center [357, 190] width 22 height 13
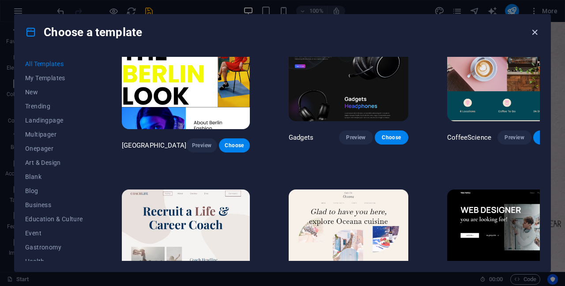
click at [535, 32] on icon "button" at bounding box center [534, 32] width 10 height 10
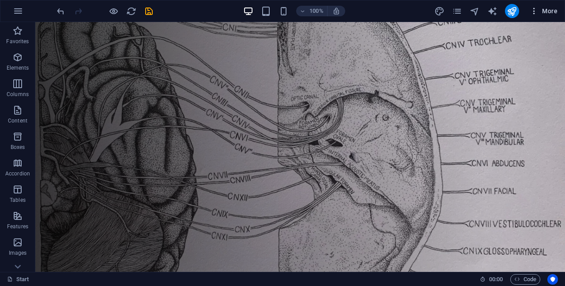
click at [532, 11] on icon "button" at bounding box center [533, 11] width 9 height 9
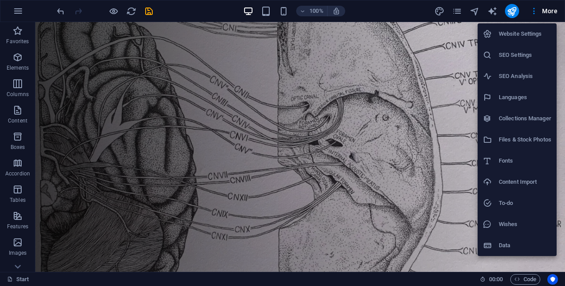
click at [20, 9] on div at bounding box center [282, 143] width 565 height 286
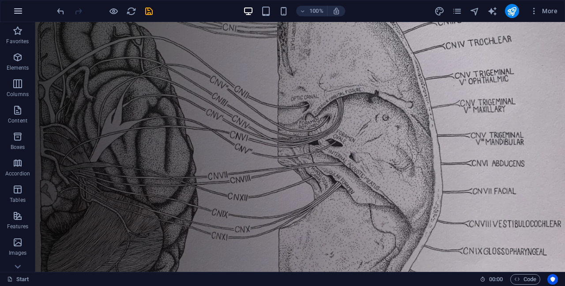
click at [12, 13] on button "button" at bounding box center [17, 10] width 21 height 21
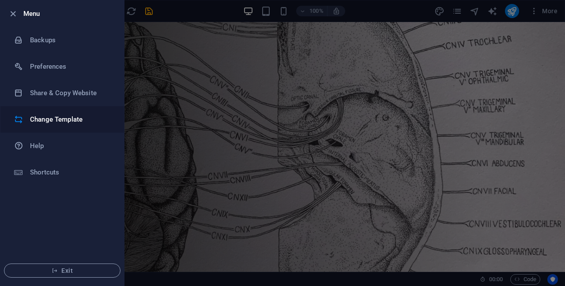
click at [72, 120] on h6 "Change Template" at bounding box center [71, 119] width 82 height 11
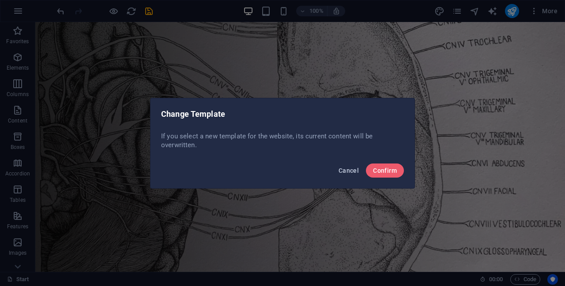
drag, startPoint x: 348, startPoint y: 171, endPoint x: 143, endPoint y: 29, distance: 249.5
click at [348, 171] on span "Cancel" at bounding box center [348, 170] width 20 height 7
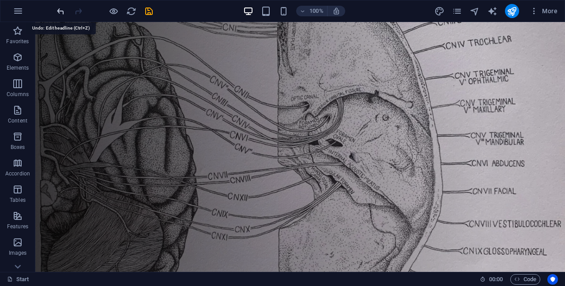
click at [60, 8] on icon "undo" at bounding box center [61, 11] width 10 height 10
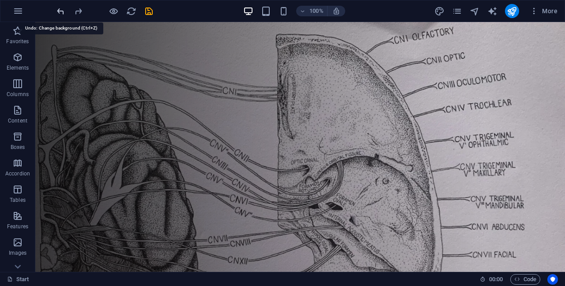
click at [60, 8] on icon "undo" at bounding box center [61, 11] width 10 height 10
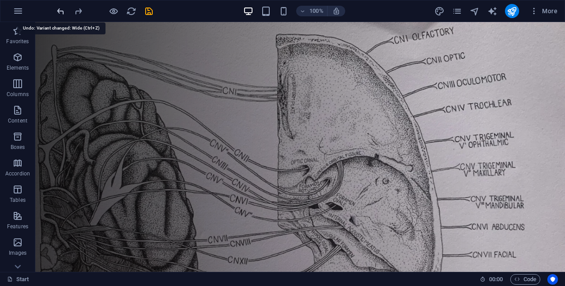
click at [60, 8] on icon "undo" at bounding box center [61, 11] width 10 height 10
click at [60, 9] on icon "undo" at bounding box center [61, 11] width 10 height 10
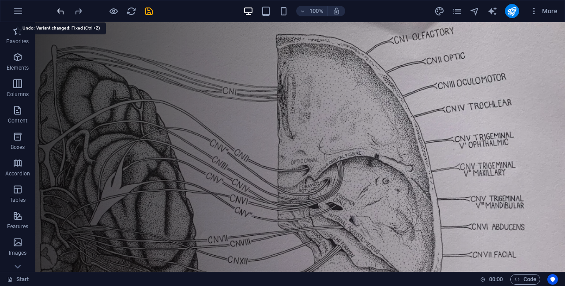
click at [60, 9] on icon "undo" at bounding box center [61, 11] width 10 height 10
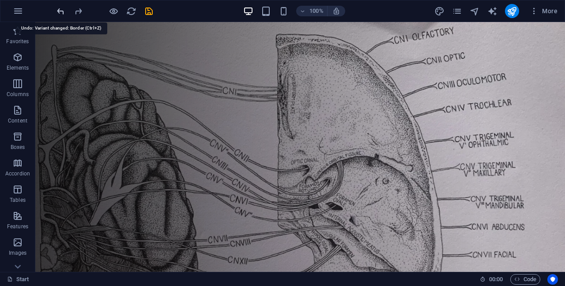
click at [60, 9] on icon "undo" at bounding box center [61, 11] width 10 height 10
click at [59, 8] on icon "undo" at bounding box center [61, 11] width 10 height 10
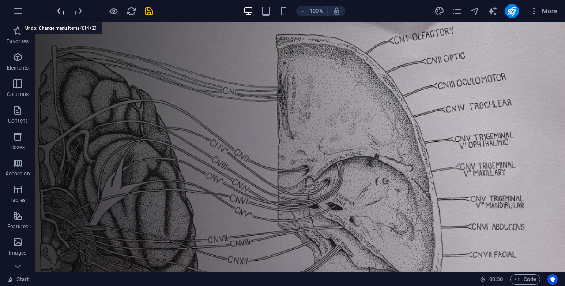
click at [59, 8] on icon "undo" at bounding box center [61, 11] width 10 height 10
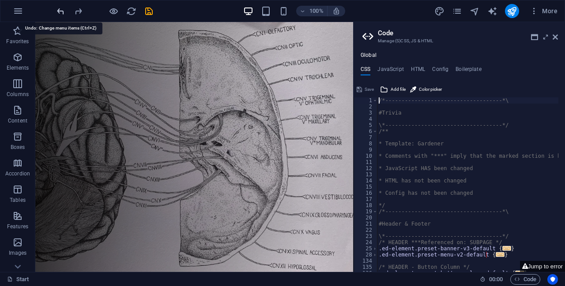
click at [59, 8] on icon "undo" at bounding box center [61, 11] width 10 height 10
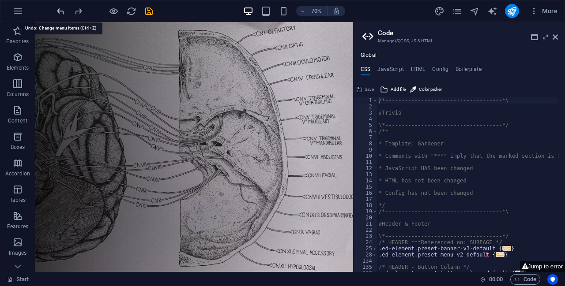
click at [59, 8] on icon "undo" at bounding box center [61, 11] width 10 height 10
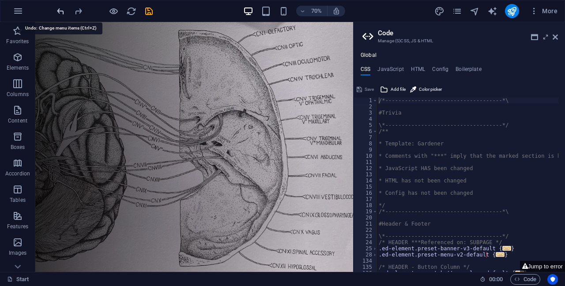
click at [59, 8] on icon "undo" at bounding box center [61, 11] width 10 height 10
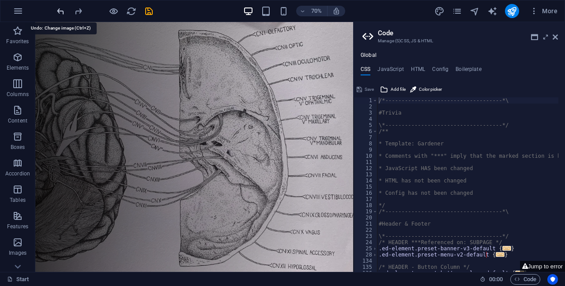
click at [59, 8] on icon "undo" at bounding box center [61, 11] width 10 height 10
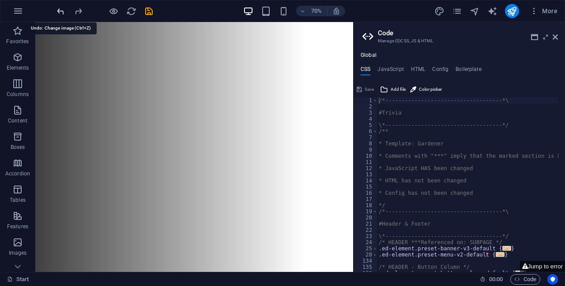
click at [59, 8] on div at bounding box center [104, 11] width 99 height 14
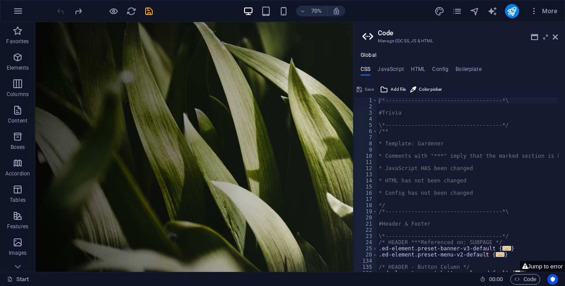
click at [59, 8] on div at bounding box center [104, 11] width 99 height 14
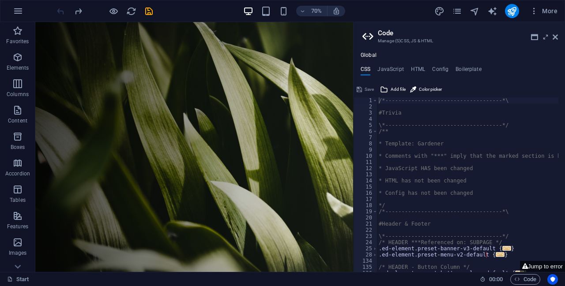
click at [59, 8] on div at bounding box center [104, 11] width 99 height 14
click at [59, 7] on div at bounding box center [104, 11] width 99 height 14
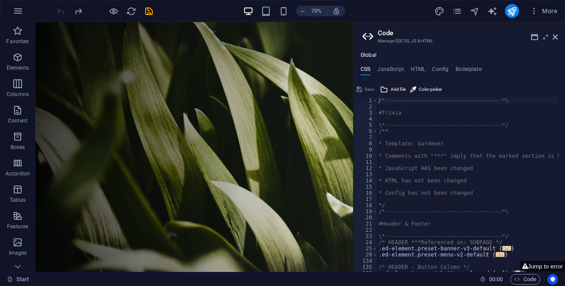
click at [59, 7] on div at bounding box center [104, 11] width 99 height 14
drag, startPoint x: 59, startPoint y: 7, endPoint x: 45, endPoint y: 21, distance: 19.3
click at [45, 21] on div "70% More" at bounding box center [282, 10] width 564 height 21
drag, startPoint x: 557, startPoint y: 35, endPoint x: 521, endPoint y: 13, distance: 42.0
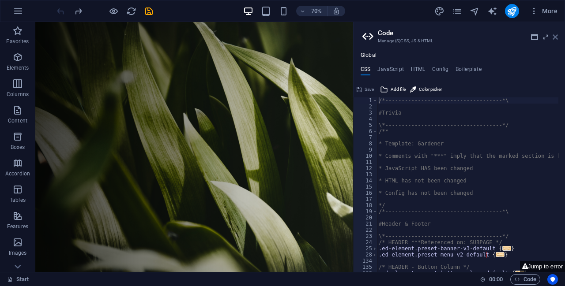
click at [557, 35] on icon at bounding box center [554, 37] width 5 height 7
